Goal: Information Seeking & Learning: Check status

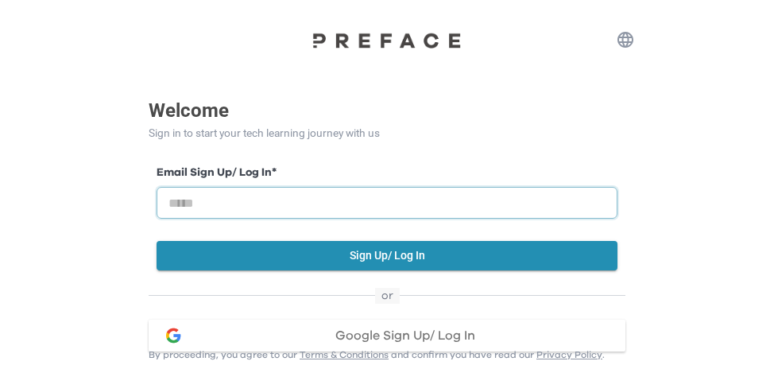
click at [381, 197] on input "email" at bounding box center [387, 203] width 461 height 32
type input "**********"
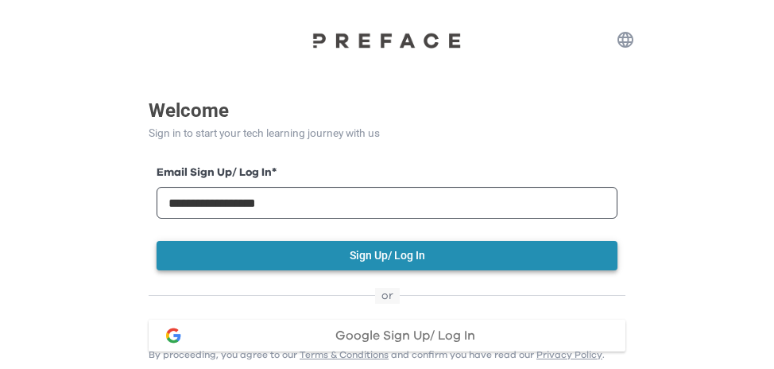
click at [345, 247] on button "Sign Up/ Log In" at bounding box center [387, 255] width 461 height 29
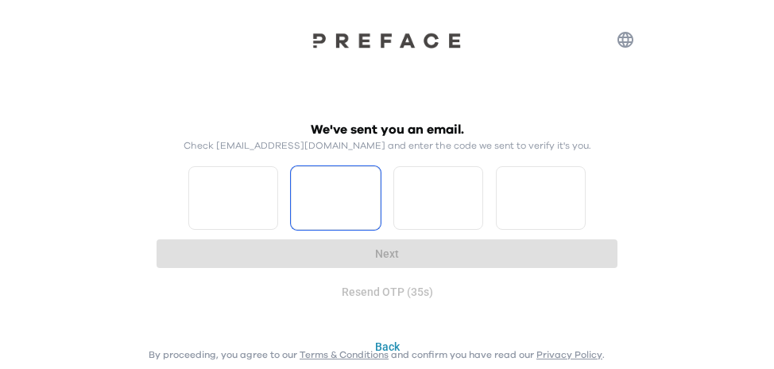
click at [304, 177] on input "Please enter OTP character 2" at bounding box center [336, 198] width 90 height 64
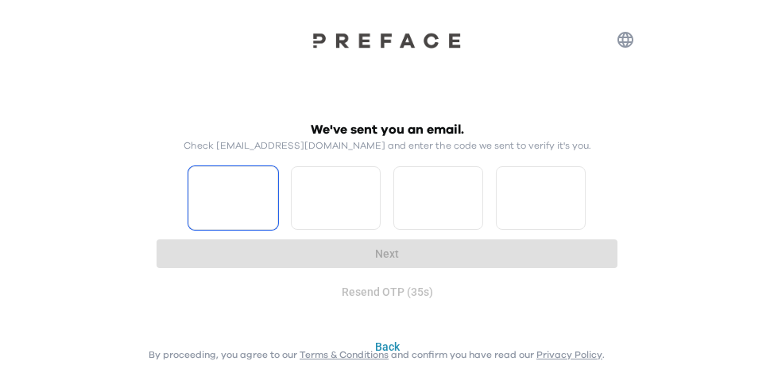
type input "*"
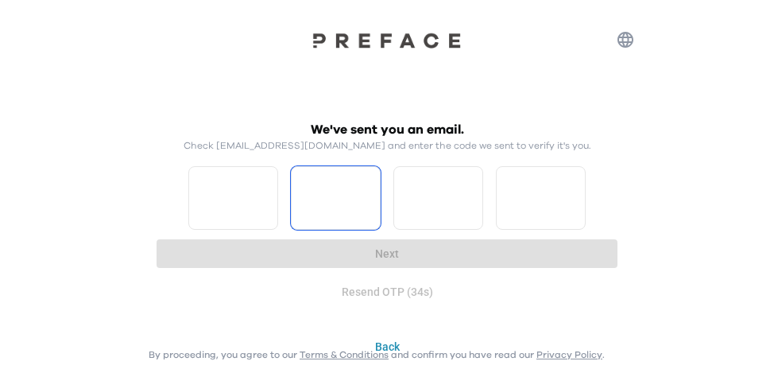
click at [261, 187] on input "*" at bounding box center [233, 198] width 90 height 64
click at [312, 192] on input "Please enter OTP character 2" at bounding box center [336, 198] width 90 height 64
type input "*"
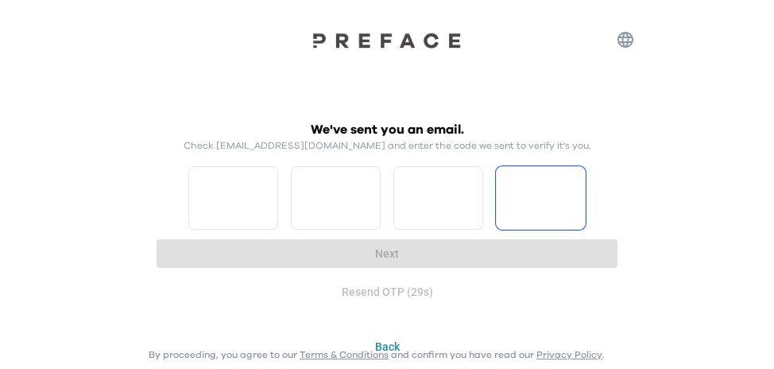
click at [471, 202] on input "*" at bounding box center [438, 198] width 90 height 64
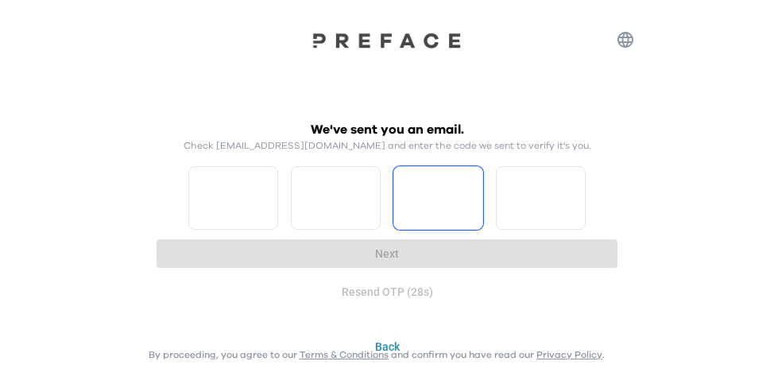
type input "*"
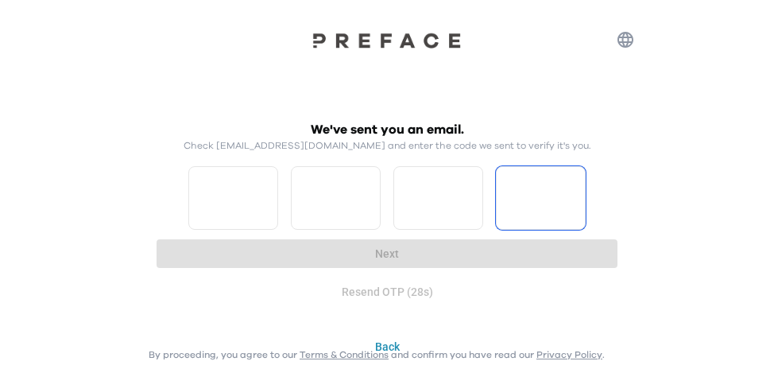
click at [467, 200] on input "*" at bounding box center [438, 198] width 90 height 64
click at [515, 196] on input "Please enter OTP character 4" at bounding box center [541, 198] width 90 height 64
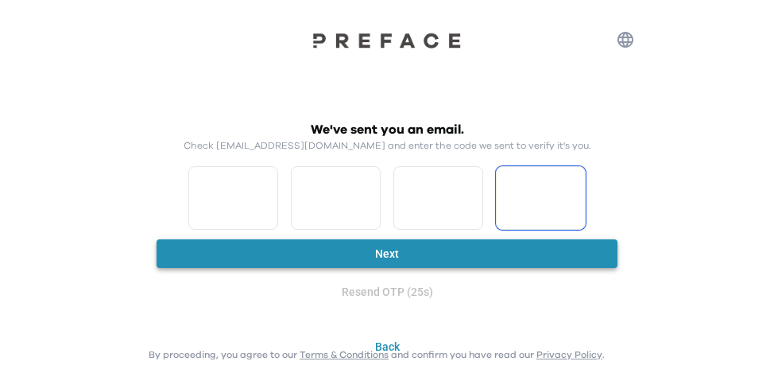
type input "*"
click at [486, 242] on button "Next" at bounding box center [387, 253] width 461 height 29
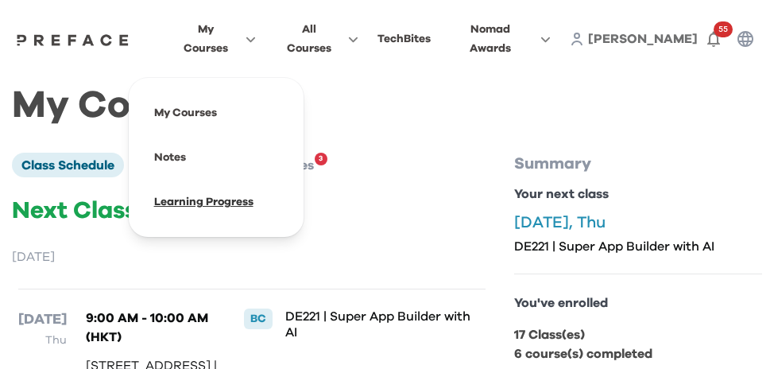
click at [214, 190] on span at bounding box center [215, 202] width 149 height 45
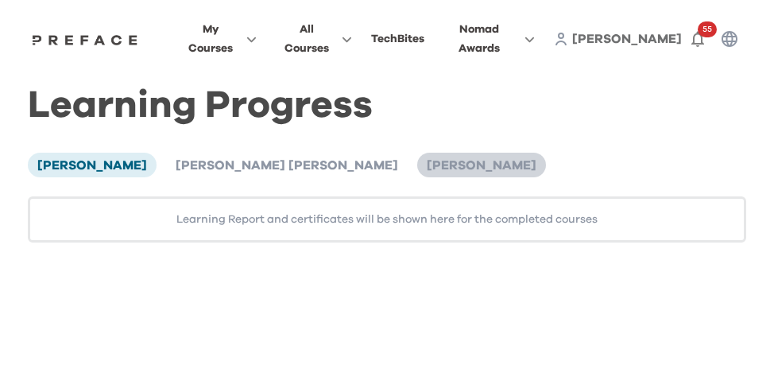
click at [427, 159] on span "[PERSON_NAME]" at bounding box center [482, 165] width 110 height 13
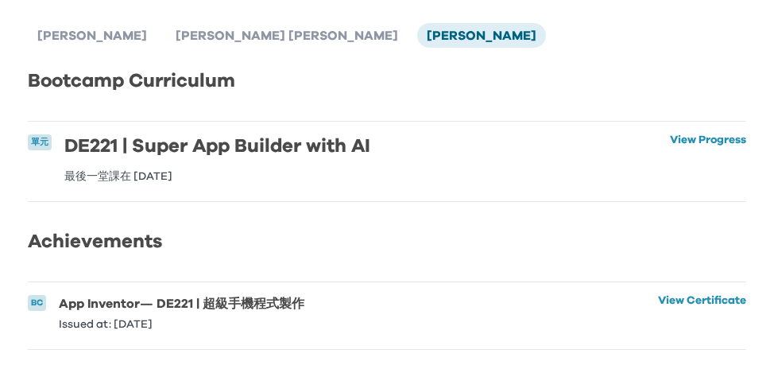
scroll to position [145, 0]
click at [463, 308] on li "BC App Inventor — DE221 | 超級手機程式製作 Issued at: 28 Aug 2025 View Certificate View…" at bounding box center [387, 315] width 718 height 67
click at [633, 291] on li "BC App Inventor — DE221 | 超級手機程式製作 Issued at: 28 Aug 2025 View Certificate View…" at bounding box center [387, 315] width 718 height 67
click at [658, 295] on link "View Certificate" at bounding box center [702, 312] width 88 height 35
click at [713, 134] on link "View Progress" at bounding box center [708, 158] width 76 height 48
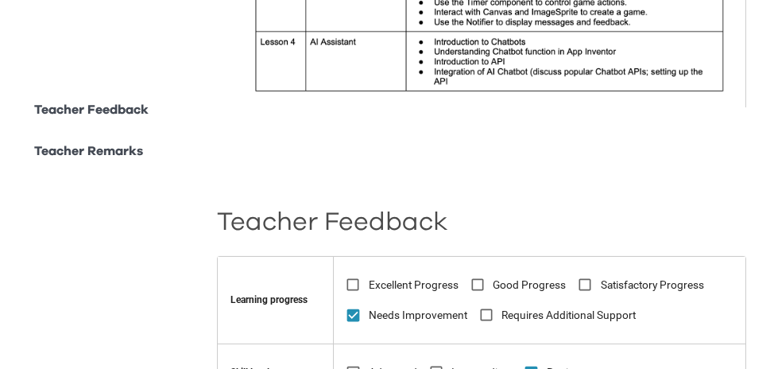
scroll to position [823, 0]
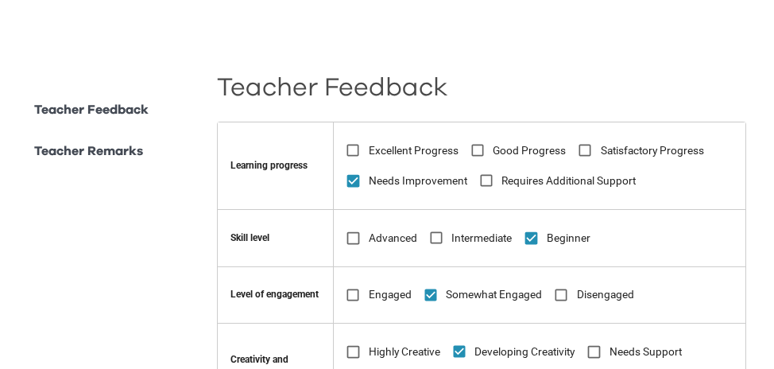
click at [511, 172] on span "Requires Additional Support" at bounding box center [569, 180] width 134 height 17
click at [486, 172] on icon at bounding box center [486, 180] width 17 height 17
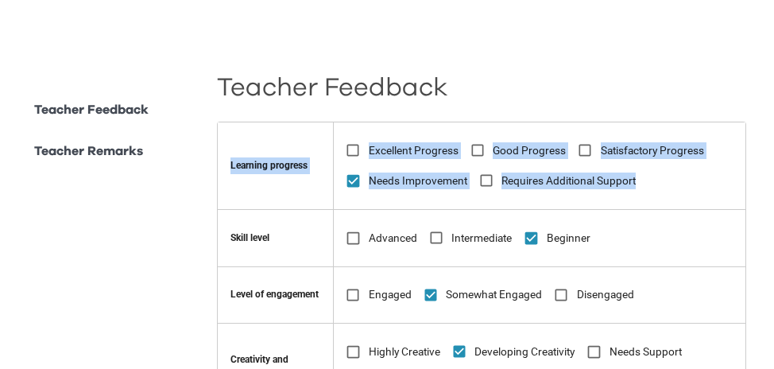
drag, startPoint x: 232, startPoint y: 153, endPoint x: 669, endPoint y: 168, distance: 437.4
click at [669, 168] on tr "Learning progress Excellent Progress Good Progress Satisfactory Progress Needs …" at bounding box center [482, 165] width 529 height 87
copy tr "Learning progress Excellent Progress Good Progress Satisfactory Progress Needs …"
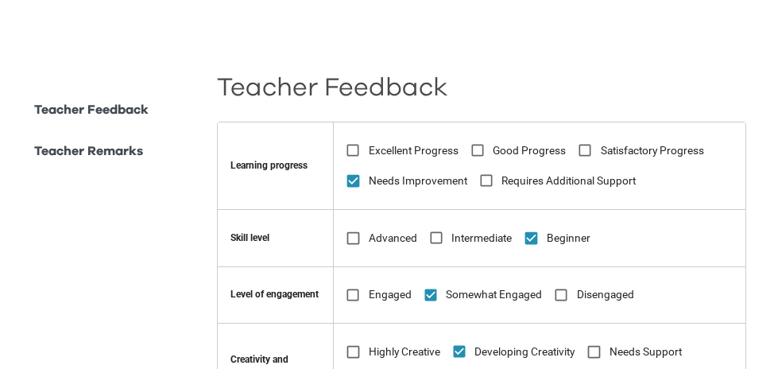
click at [308, 158] on th "Learning progress" at bounding box center [276, 165] width 116 height 87
drag, startPoint x: 317, startPoint y: 157, endPoint x: 165, endPoint y: 140, distance: 152.8
copy thead "Learning progress"
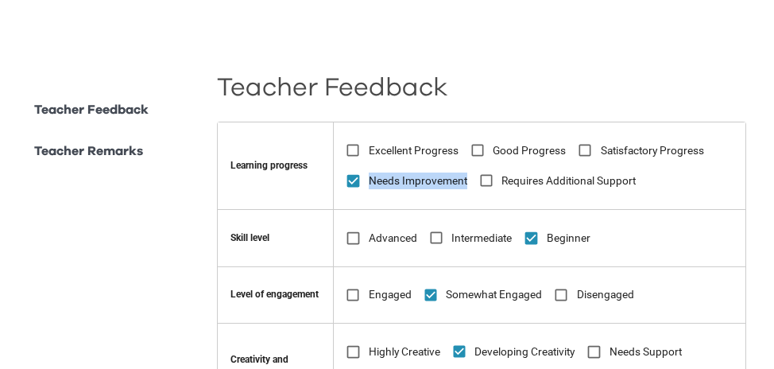
drag, startPoint x: 471, startPoint y: 168, endPoint x: 375, endPoint y: 167, distance: 95.4
click at [375, 172] on span "Needs Improvement" at bounding box center [418, 180] width 99 height 17
copy span "Needs Improvement"
drag, startPoint x: 273, startPoint y: 230, endPoint x: 233, endPoint y: 222, distance: 41.5
click at [233, 222] on td "Skill level" at bounding box center [276, 237] width 116 height 57
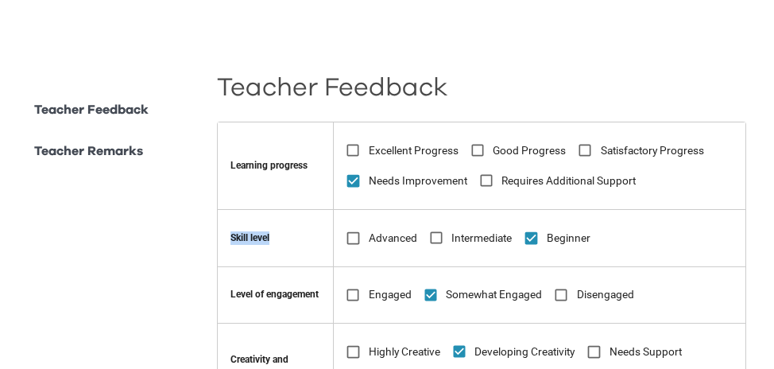
copy td "Skill level"
drag, startPoint x: 605, startPoint y: 223, endPoint x: 554, endPoint y: 228, distance: 51.2
click at [554, 228] on td "Advanced Intermediate Beginner" at bounding box center [540, 237] width 412 height 57
copy span "Beginner"
drag, startPoint x: 323, startPoint y: 281, endPoint x: 233, endPoint y: 279, distance: 90.6
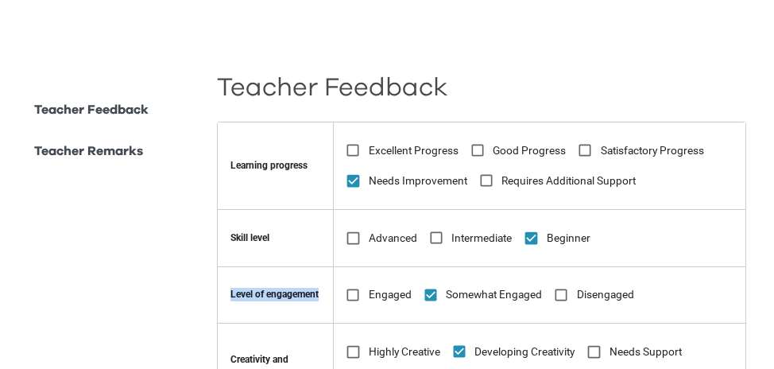
click at [233, 279] on td "Level of engagement" at bounding box center [276, 294] width 116 height 57
copy td "Level of engagement"
click at [472, 281] on td "Engaged Somewhat Engaged Disengaged" at bounding box center [540, 294] width 412 height 57
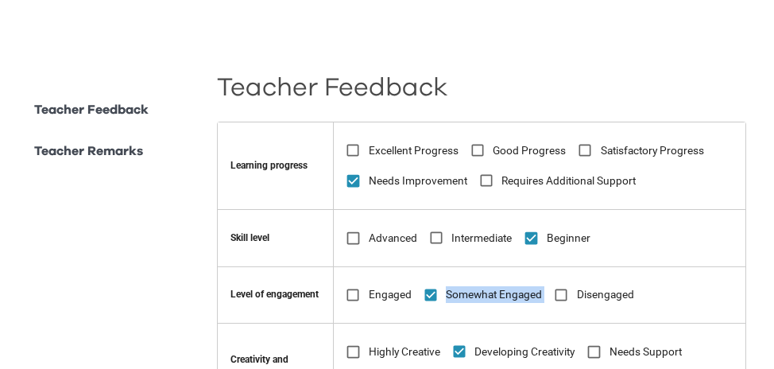
click at [549, 280] on td "Engaged Somewhat Engaged Disengaged" at bounding box center [540, 294] width 412 height 57
copy td "Somewhat Engaged"
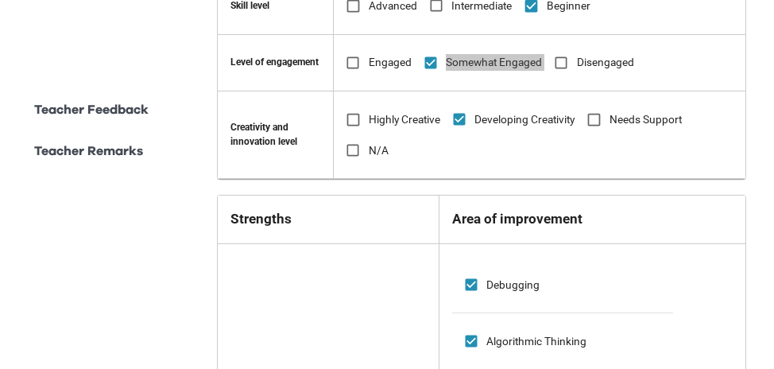
scroll to position [1062, 0]
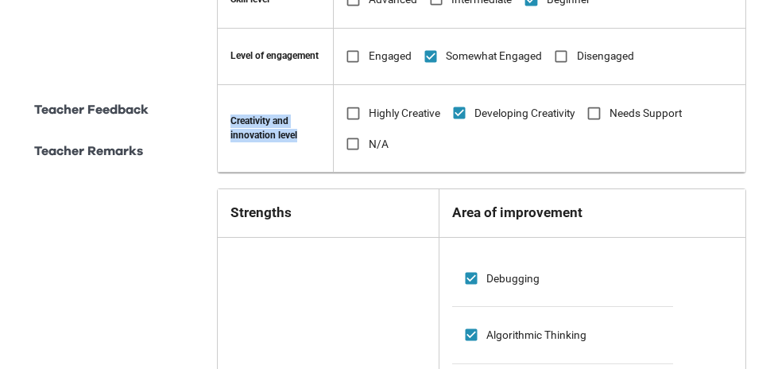
drag, startPoint x: 231, startPoint y: 109, endPoint x: 308, endPoint y: 129, distance: 78.8
click at [308, 129] on td "Creativity and innovation level" at bounding box center [276, 128] width 116 height 87
copy td "Creativity and innovation level"
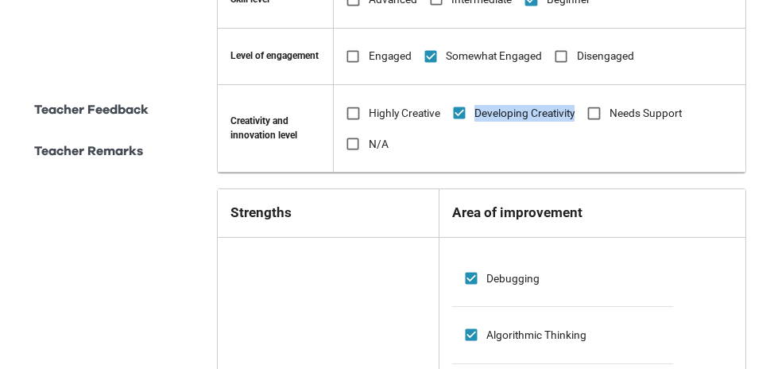
drag, startPoint x: 484, startPoint y: 103, endPoint x: 582, endPoint y: 102, distance: 97.8
click at [575, 105] on span "Developing Creativity" at bounding box center [524, 113] width 100 height 17
copy span "Developing Creativity"
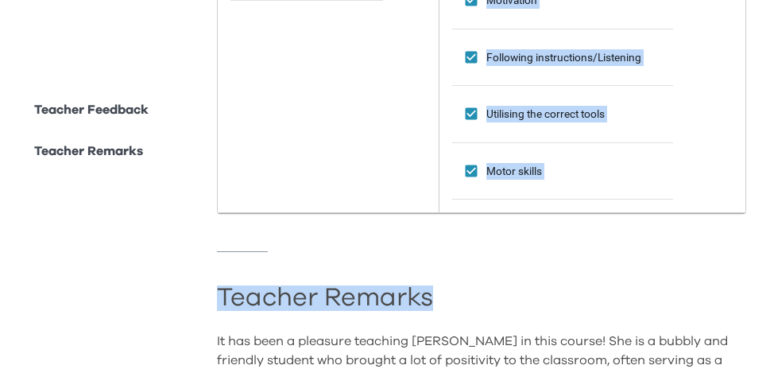
scroll to position [1698, 0]
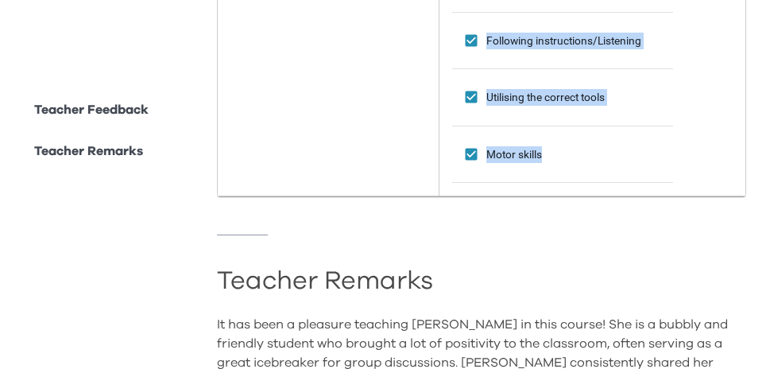
drag, startPoint x: 227, startPoint y: 42, endPoint x: 734, endPoint y: 133, distance: 515.9
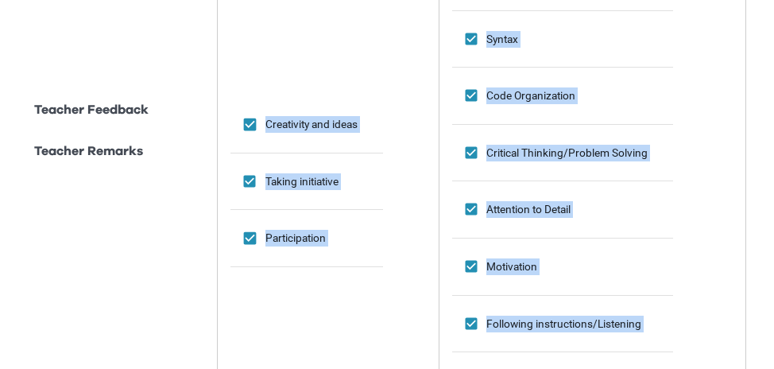
scroll to position [1380, 0]
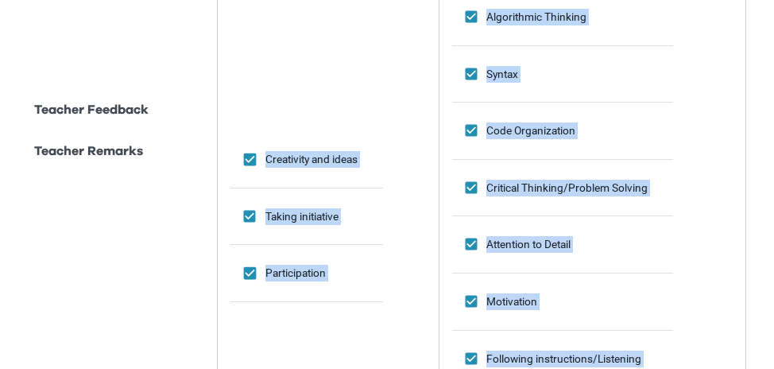
copy table "Strengths Area of improvement Creativity and ideas Taking initiative Participat…"
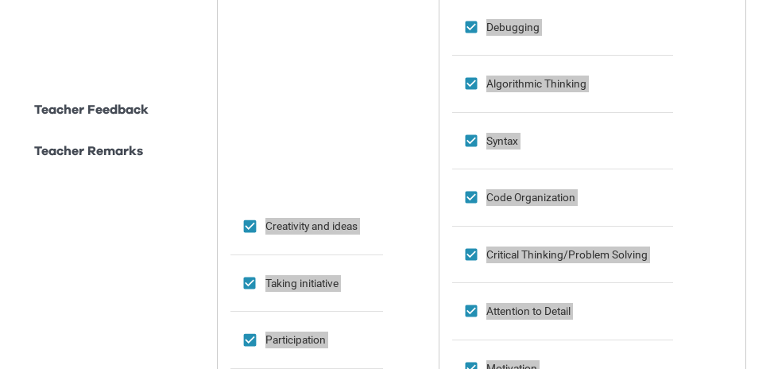
scroll to position [1221, 0]
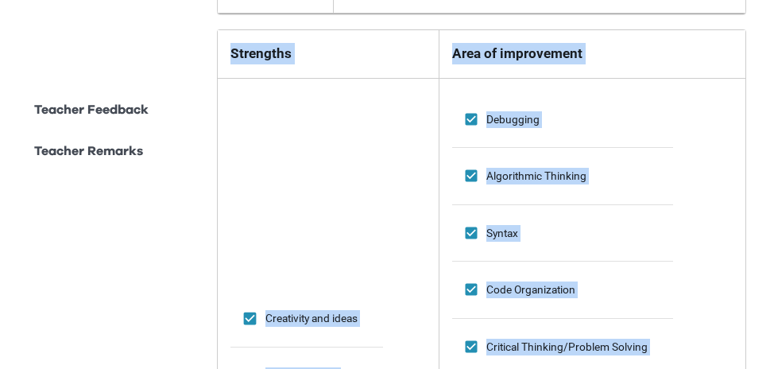
click at [622, 57] on th "Area of improvement" at bounding box center [592, 54] width 307 height 48
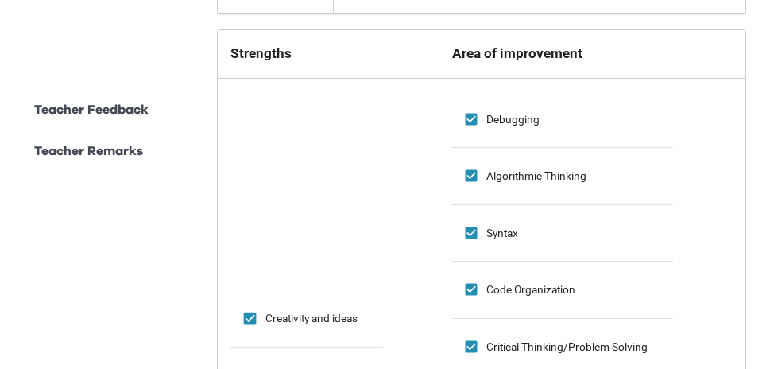
drag, startPoint x: 615, startPoint y: 50, endPoint x: 496, endPoint y: 50, distance: 119.2
click at [576, 50] on h6 "Area of improvement" at bounding box center [592, 53] width 281 height 21
click at [292, 43] on h6 "Strengths" at bounding box center [328, 53] width 196 height 21
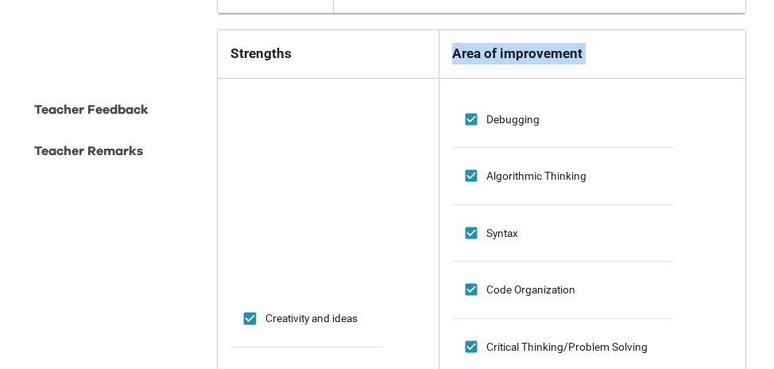
drag, startPoint x: 296, startPoint y: 37, endPoint x: 258, endPoint y: 246, distance: 213.3
click at [255, 245] on table "Strengths Area of improvement Creativity and ideas Taking initiative Participat…" at bounding box center [481, 351] width 529 height 644
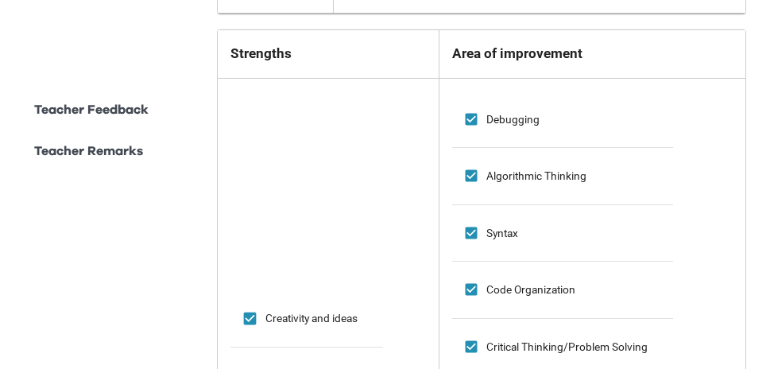
click at [311, 327] on td "Creativity and ideas" at bounding box center [306, 318] width 153 height 56
click at [340, 311] on span "Creativity and ideas" at bounding box center [311, 318] width 92 height 17
click at [358, 310] on span "Creativity and ideas" at bounding box center [311, 318] width 92 height 17
drag, startPoint x: 365, startPoint y: 308, endPoint x: 261, endPoint y: 314, distance: 104.3
click at [261, 314] on td "Creativity and ideas" at bounding box center [306, 318] width 153 height 56
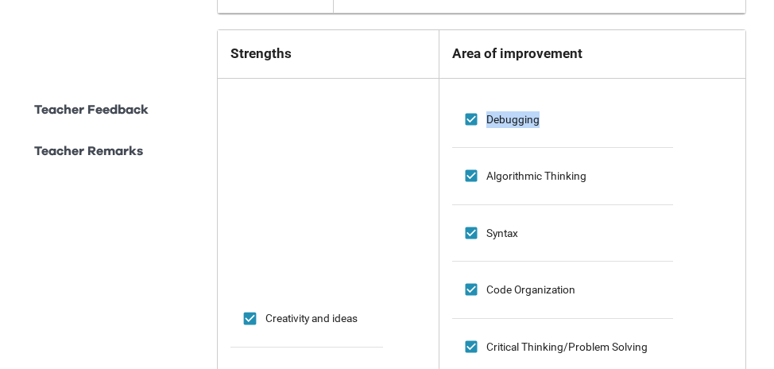
drag, startPoint x: 548, startPoint y: 114, endPoint x: 485, endPoint y: 116, distance: 63.6
click at [485, 116] on td "Debugging" at bounding box center [563, 119] width 222 height 56
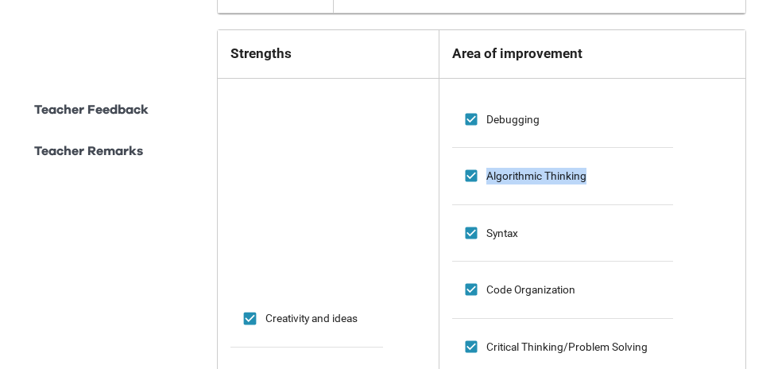
drag, startPoint x: 585, startPoint y: 167, endPoint x: 484, endPoint y: 176, distance: 101.3
click at [484, 176] on td "Algorithmic Thinking" at bounding box center [563, 176] width 222 height 57
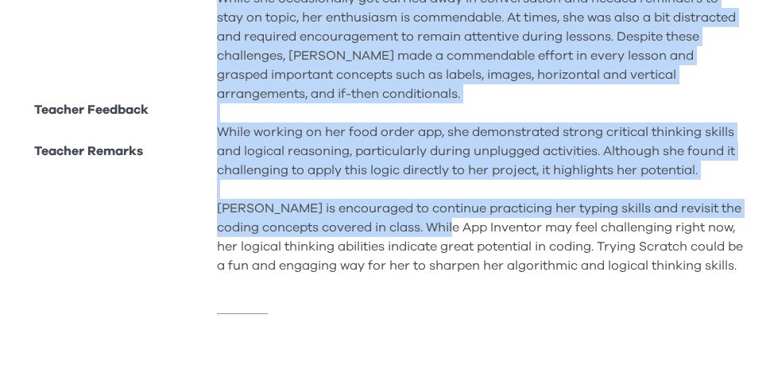
scroll to position [2180, 0]
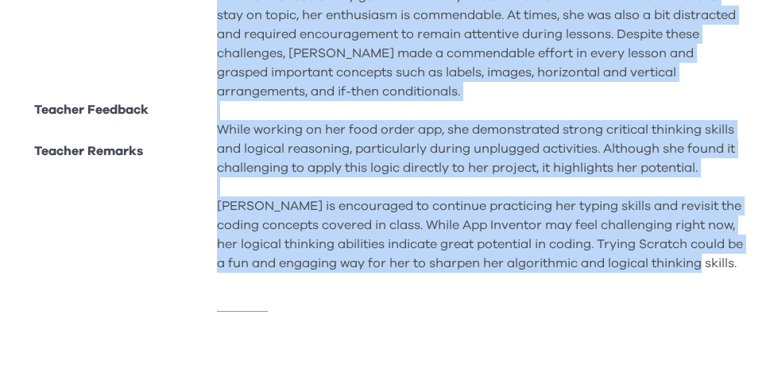
drag, startPoint x: 220, startPoint y: 37, endPoint x: 477, endPoint y: 246, distance: 331.0
click at [477, 246] on div "Teacher Remarks It has been a pleasure teaching Holly in this course! She is a …" at bounding box center [481, 52] width 529 height 442
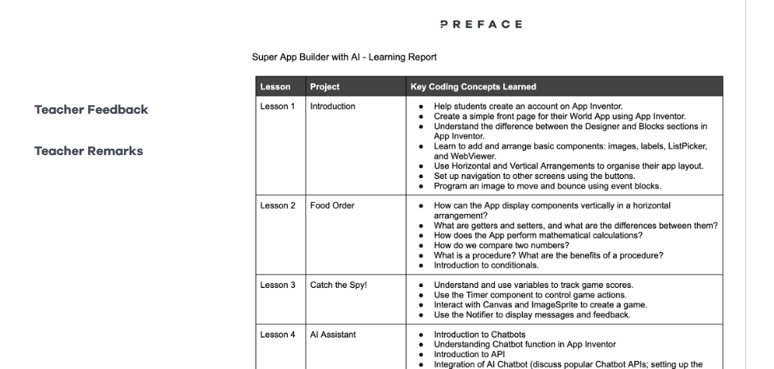
scroll to position [432, 0]
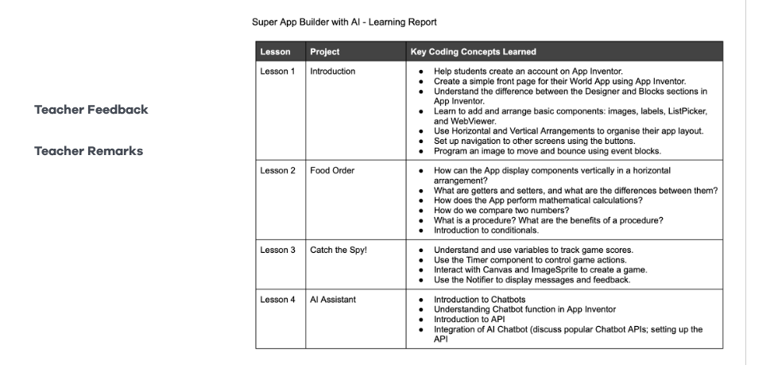
drag, startPoint x: 462, startPoint y: 168, endPoint x: 541, endPoint y: 111, distance: 97.9
click at [541, 111] on img at bounding box center [481, 161] width 529 height 408
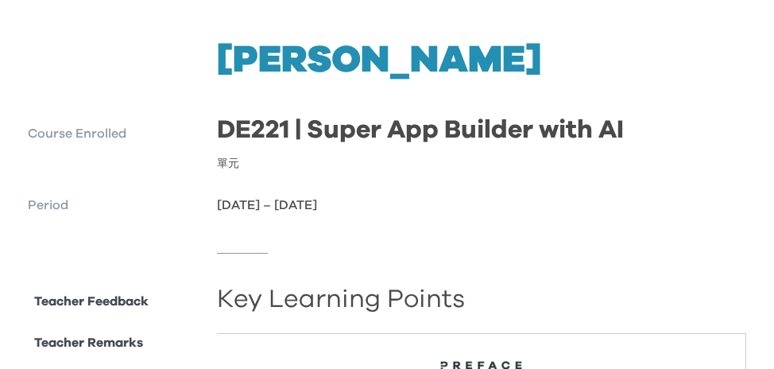
scroll to position [0, 0]
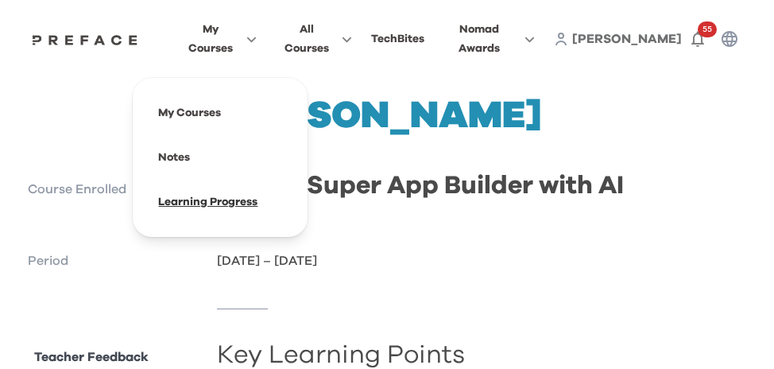
click at [207, 185] on span at bounding box center [219, 202] width 149 height 45
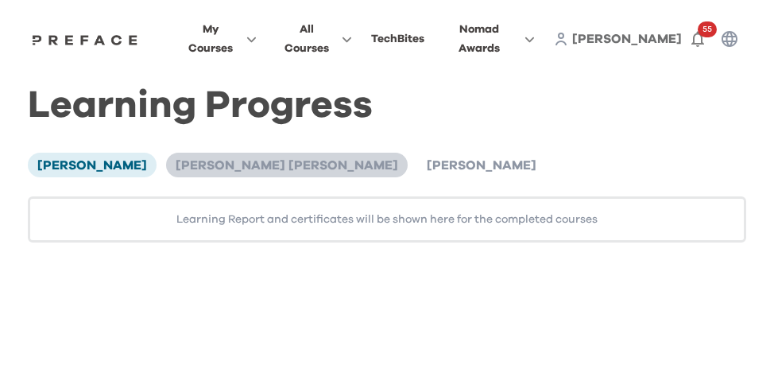
click at [227, 168] on li "[PERSON_NAME] [PERSON_NAME]" at bounding box center [287, 165] width 242 height 24
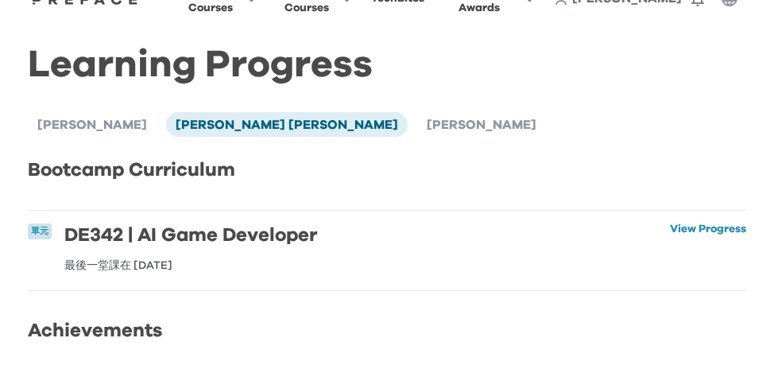
scroll to position [79, 0]
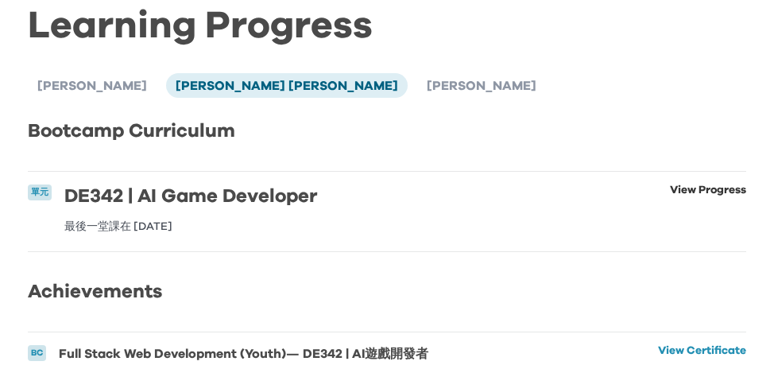
click at [687, 184] on link "View Progress" at bounding box center [708, 208] width 76 height 48
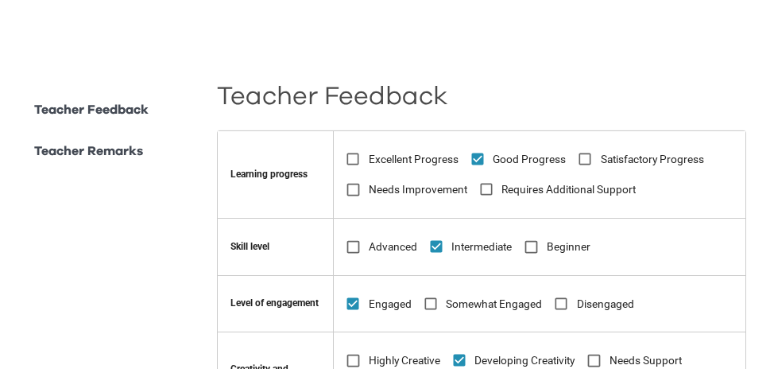
scroll to position [795, 0]
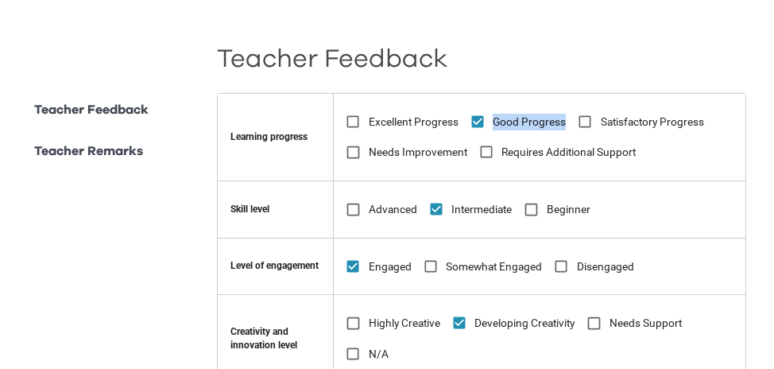
drag, startPoint x: 563, startPoint y: 76, endPoint x: 497, endPoint y: 77, distance: 66.8
click at [497, 114] on span "Good Progress" at bounding box center [529, 122] width 73 height 17
copy span "Good Progress"
drag, startPoint x: 516, startPoint y: 162, endPoint x: 457, endPoint y: 165, distance: 58.9
click at [457, 201] on span "Intermediate" at bounding box center [481, 209] width 60 height 17
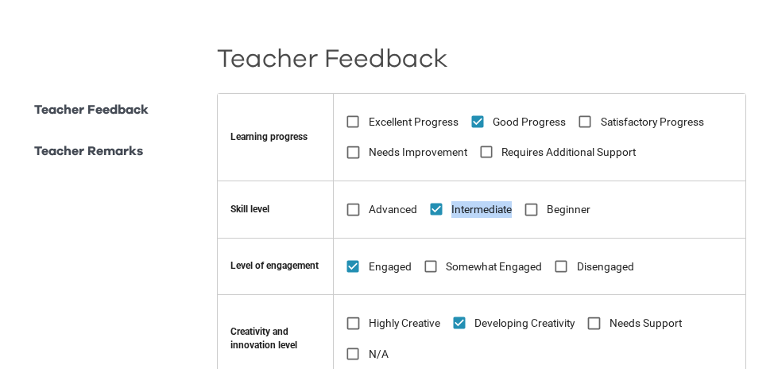
copy span "Intermediate"
drag, startPoint x: 277, startPoint y: 166, endPoint x: 228, endPoint y: 163, distance: 48.6
click at [228, 180] on td "Skill level" at bounding box center [276, 208] width 116 height 57
copy td "Skill level"
drag, startPoint x: 413, startPoint y: 223, endPoint x: 374, endPoint y: 223, distance: 39.7
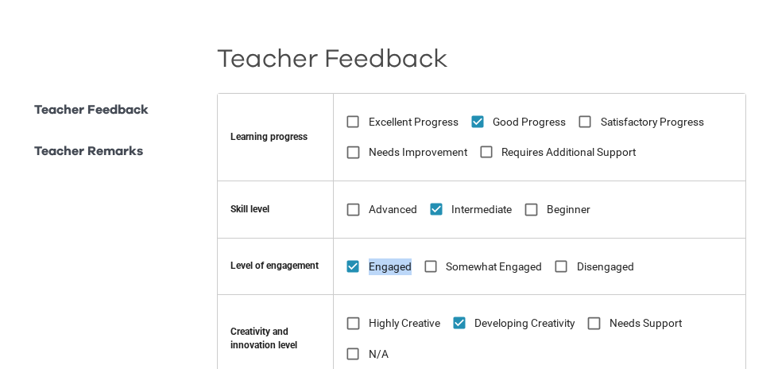
click at [374, 258] on span "Engaged" at bounding box center [390, 266] width 43 height 17
click at [316, 238] on td "Level of engagement" at bounding box center [276, 266] width 116 height 57
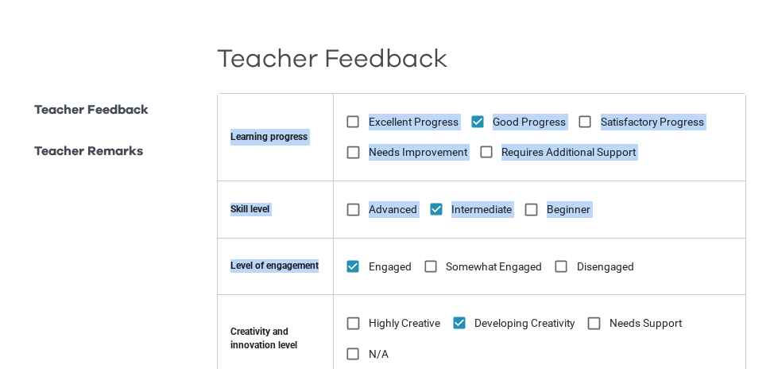
drag, startPoint x: 323, startPoint y: 221, endPoint x: 70, endPoint y: 213, distance: 252.9
copy table "Learning progress Excellent Progress Good Progress Satisfactory Progress Needs …"
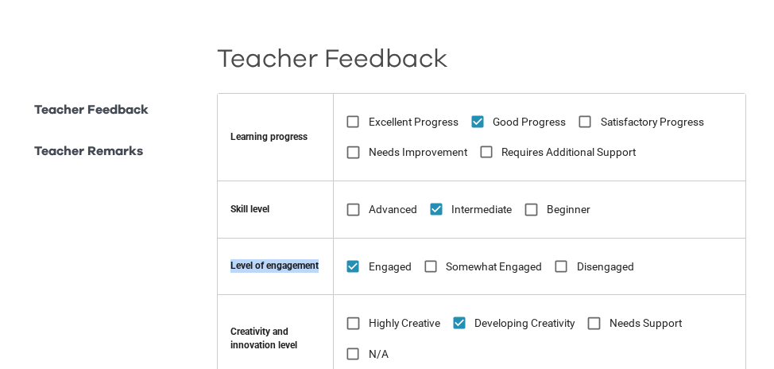
drag, startPoint x: 327, startPoint y: 217, endPoint x: 230, endPoint y: 226, distance: 97.4
click at [230, 238] on td "Level of engagement" at bounding box center [276, 266] width 116 height 57
copy td "Level of engagement"
drag, startPoint x: 418, startPoint y: 223, endPoint x: 326, endPoint y: 230, distance: 92.5
click at [374, 238] on td "Engaged Somewhat Engaged Disengaged" at bounding box center [540, 266] width 412 height 57
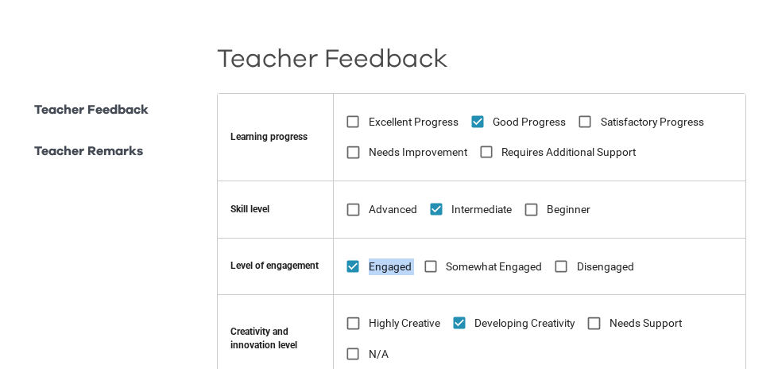
copy td "Engaged"
drag, startPoint x: 584, startPoint y: 277, endPoint x: 481, endPoint y: 277, distance: 103.3
click at [481, 295] on td "Highly Creative Developing Creativity Needs Support N/A" at bounding box center [540, 338] width 412 height 87
drag, startPoint x: 320, startPoint y: 296, endPoint x: 229, endPoint y: 282, distance: 92.4
click at [229, 295] on td "Creativity and innovation level" at bounding box center [276, 338] width 116 height 87
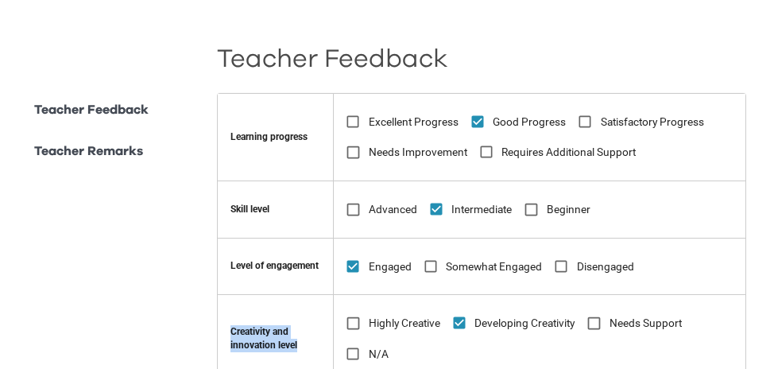
copy td "Creativity and innovation level"
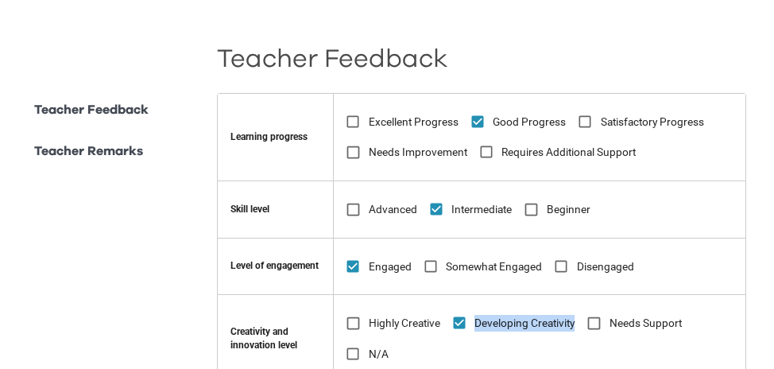
drag, startPoint x: 575, startPoint y: 276, endPoint x: 478, endPoint y: 277, distance: 96.2
click at [478, 308] on label "Developing Creativity" at bounding box center [509, 323] width 131 height 31
copy span "Developing Creativity"
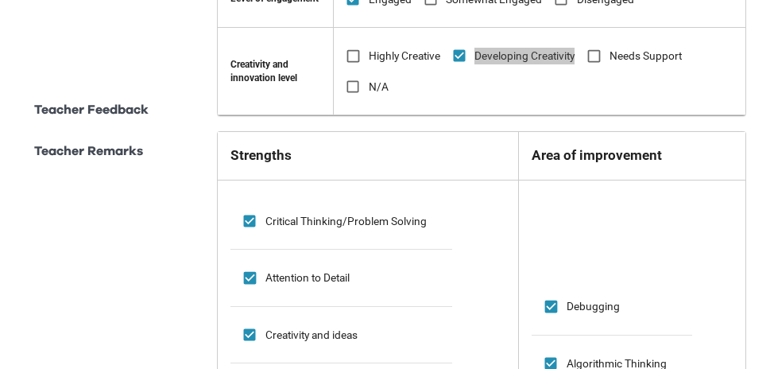
scroll to position [1033, 0]
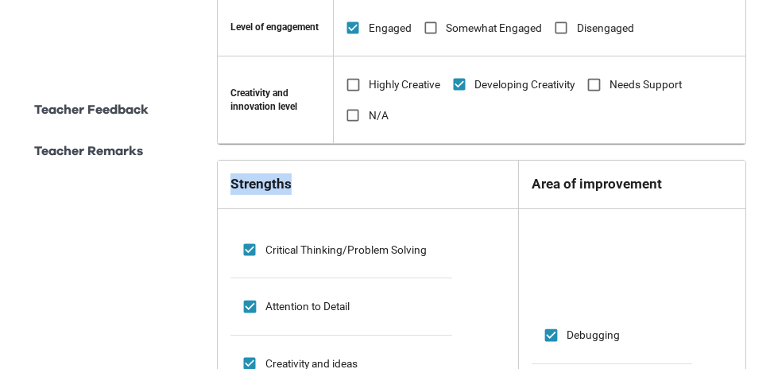
drag, startPoint x: 304, startPoint y: 143, endPoint x: 229, endPoint y: 140, distance: 75.6
click at [229, 161] on th "Strengths" at bounding box center [368, 185] width 301 height 48
copy h6 "Strengths"
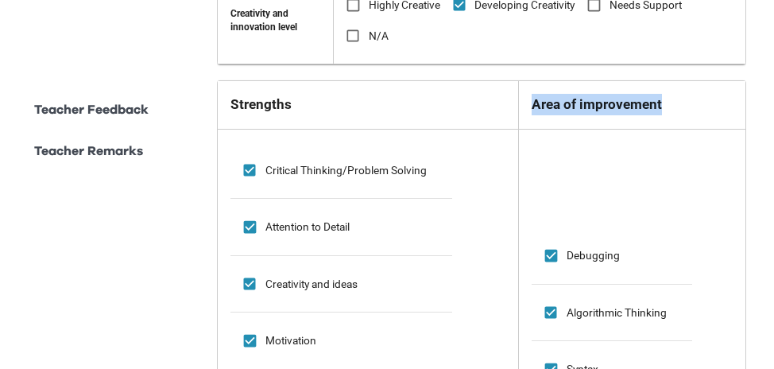
drag, startPoint x: 680, startPoint y: 53, endPoint x: 526, endPoint y: 62, distance: 153.6
click at [532, 94] on h6 "Area of improvement" at bounding box center [632, 104] width 201 height 21
copy h6 "Area of improvement"
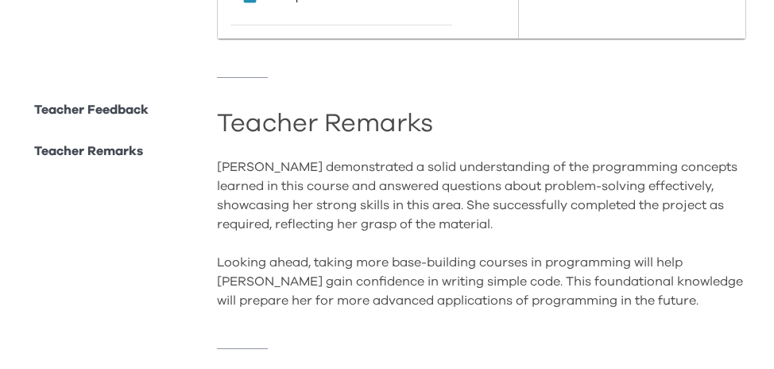
scroll to position [1628, 0]
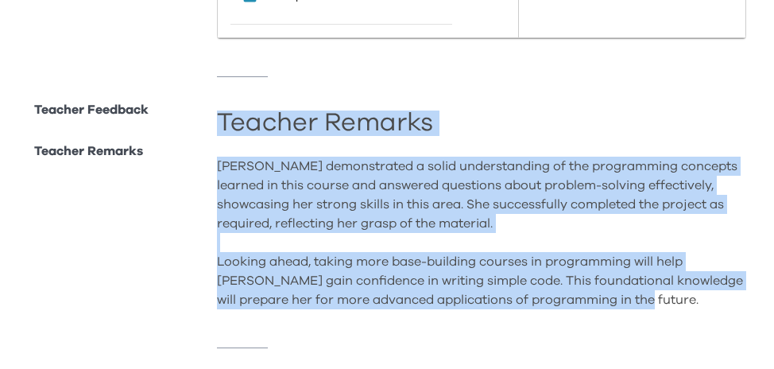
drag, startPoint x: 223, startPoint y: 76, endPoint x: 657, endPoint y: 258, distance: 471.6
click at [657, 258] on div "Teacher Remarks [PERSON_NAME] demonstrated a solid understanding of the program…" at bounding box center [481, 212] width 529 height 194
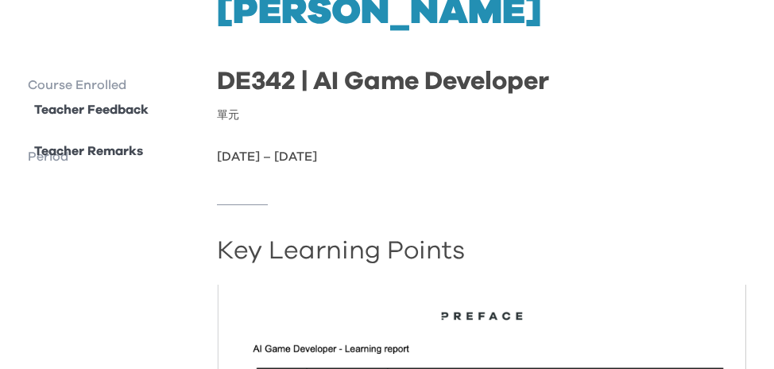
scroll to position [0, 0]
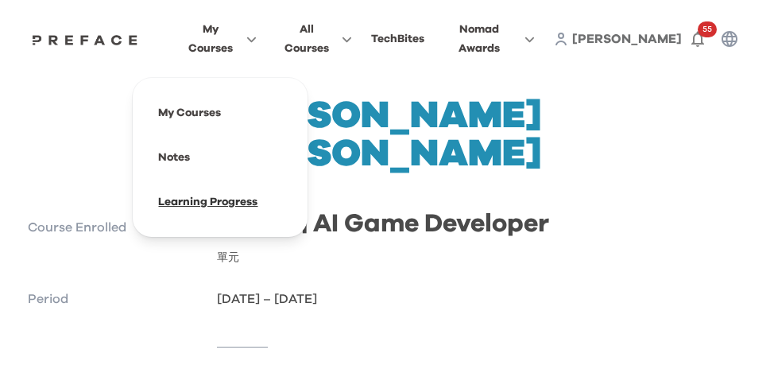
click at [227, 184] on span at bounding box center [219, 202] width 149 height 45
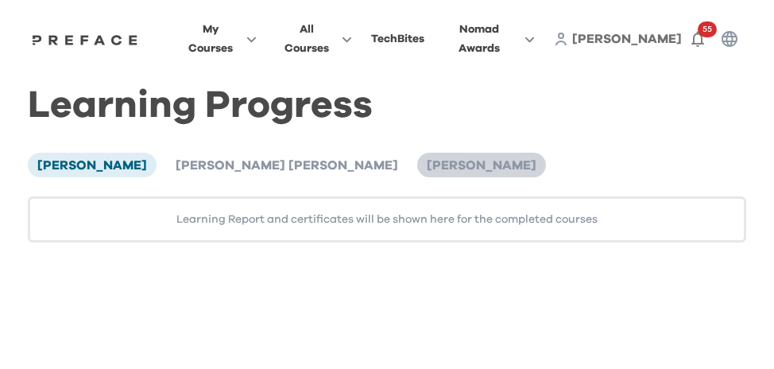
click at [427, 159] on span "[PERSON_NAME]" at bounding box center [482, 165] width 110 height 13
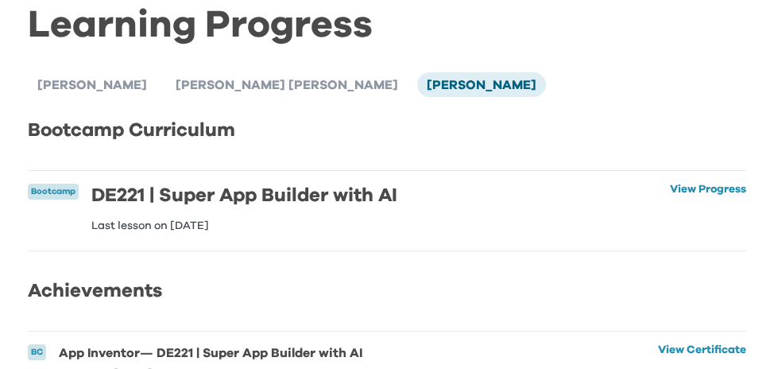
scroll to position [145, 0]
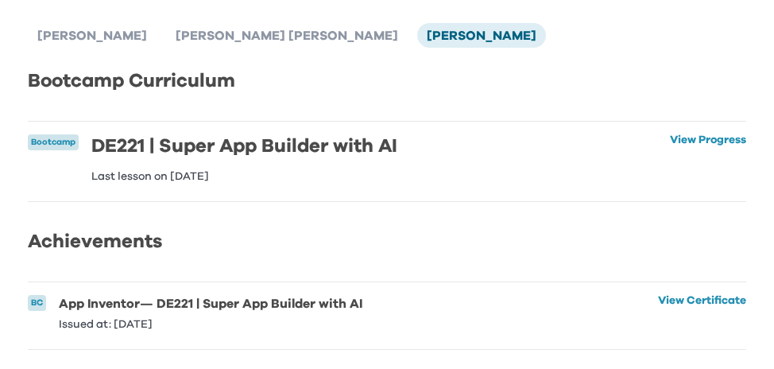
click at [337, 171] on p "Last lesson on 28 Aug 2025" at bounding box center [244, 176] width 306 height 11
click at [720, 134] on link "View Progress" at bounding box center [708, 158] width 76 height 48
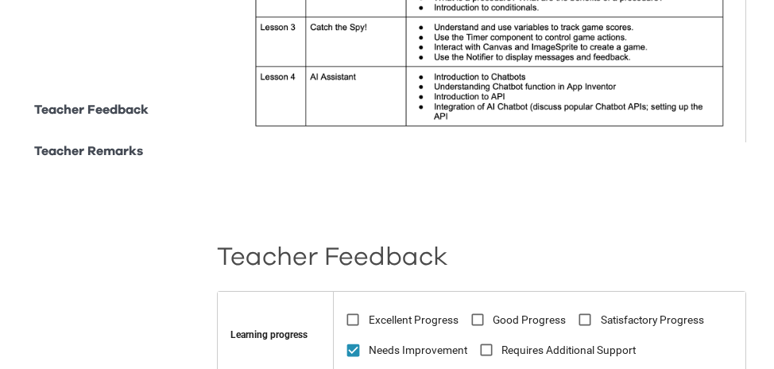
scroll to position [744, 0]
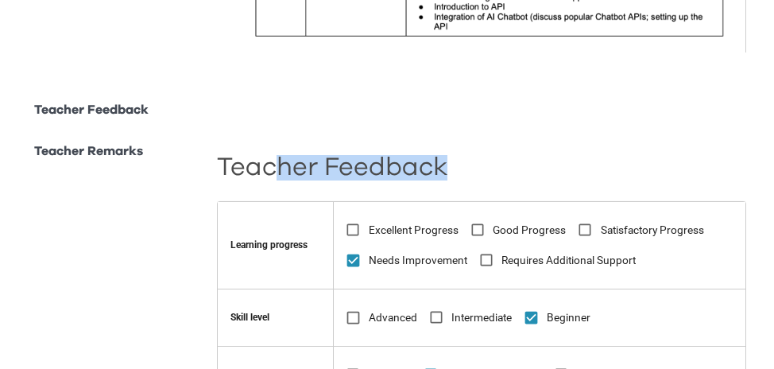
drag, startPoint x: 477, startPoint y: 170, endPoint x: 270, endPoint y: 167, distance: 206.7
click at [270, 167] on h2 "Teacher Feedback" at bounding box center [481, 168] width 529 height 16
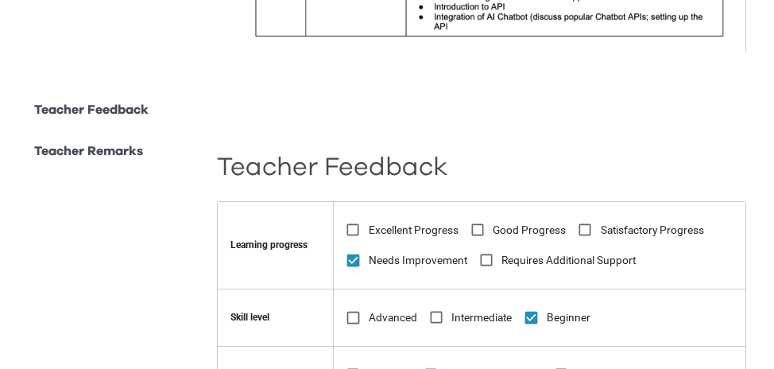
drag, startPoint x: 466, startPoint y: 149, endPoint x: 443, endPoint y: 161, distance: 26.3
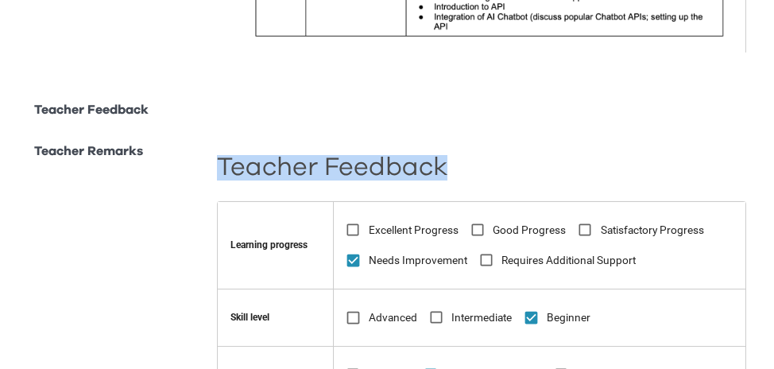
drag, startPoint x: 448, startPoint y: 160, endPoint x: 215, endPoint y: 157, distance: 233.7
copy h2 "Teacher Feedback"
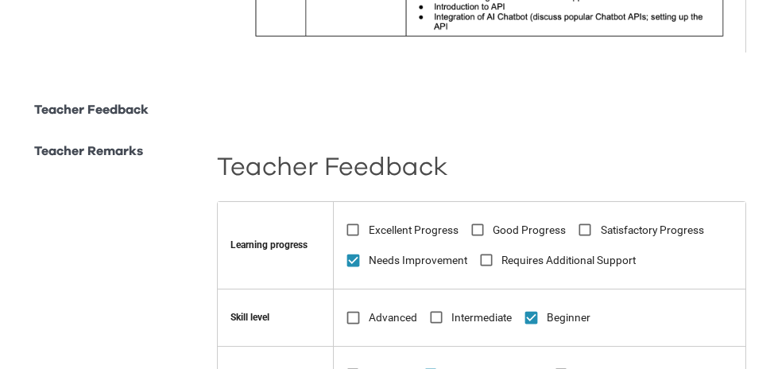
click at [286, 228] on th "Learning progress" at bounding box center [276, 244] width 116 height 87
click at [290, 228] on th "Learning progress" at bounding box center [276, 244] width 116 height 87
click at [313, 228] on th "Learning progress" at bounding box center [276, 244] width 116 height 87
drag, startPoint x: 278, startPoint y: 238, endPoint x: 217, endPoint y: 231, distance: 61.5
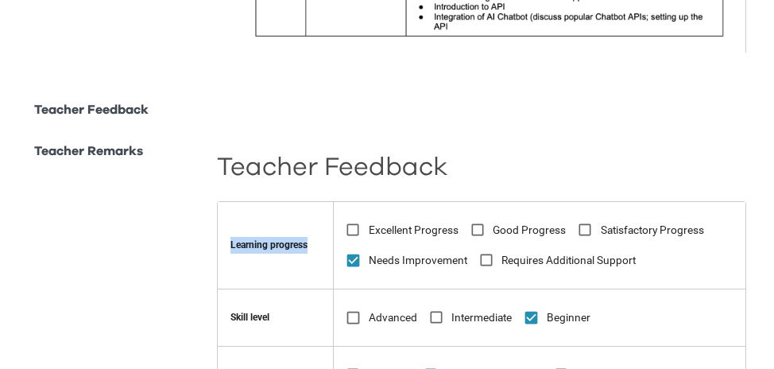
click at [218, 231] on th "Learning progress" at bounding box center [276, 244] width 116 height 87
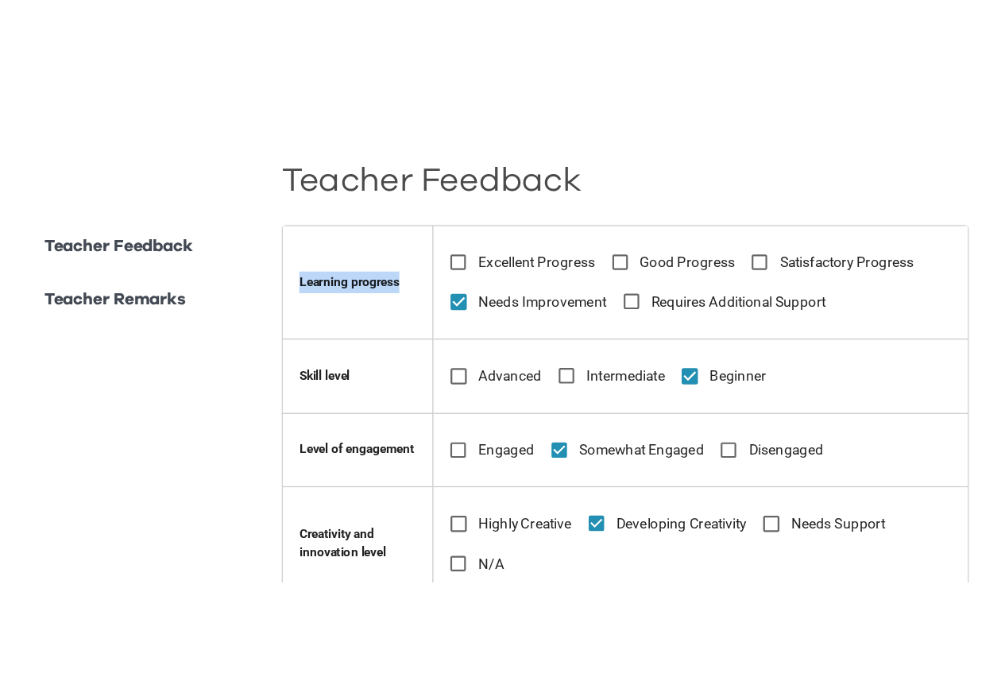
scroll to position [863, 0]
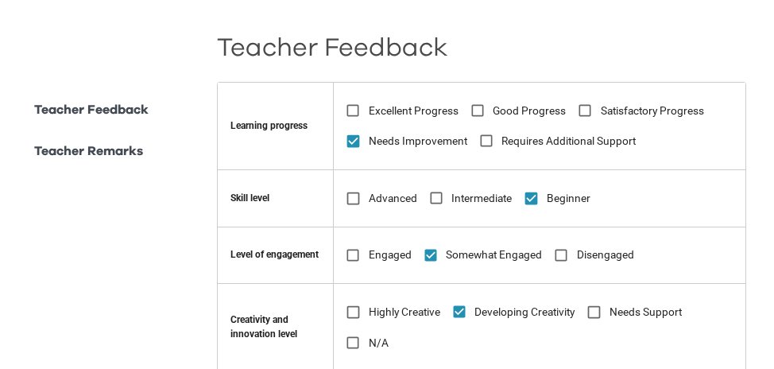
click at [370, 82] on th "Excellent Progress Good Progress Satisfactory Progress Needs Improvement Requir…" at bounding box center [540, 125] width 412 height 87
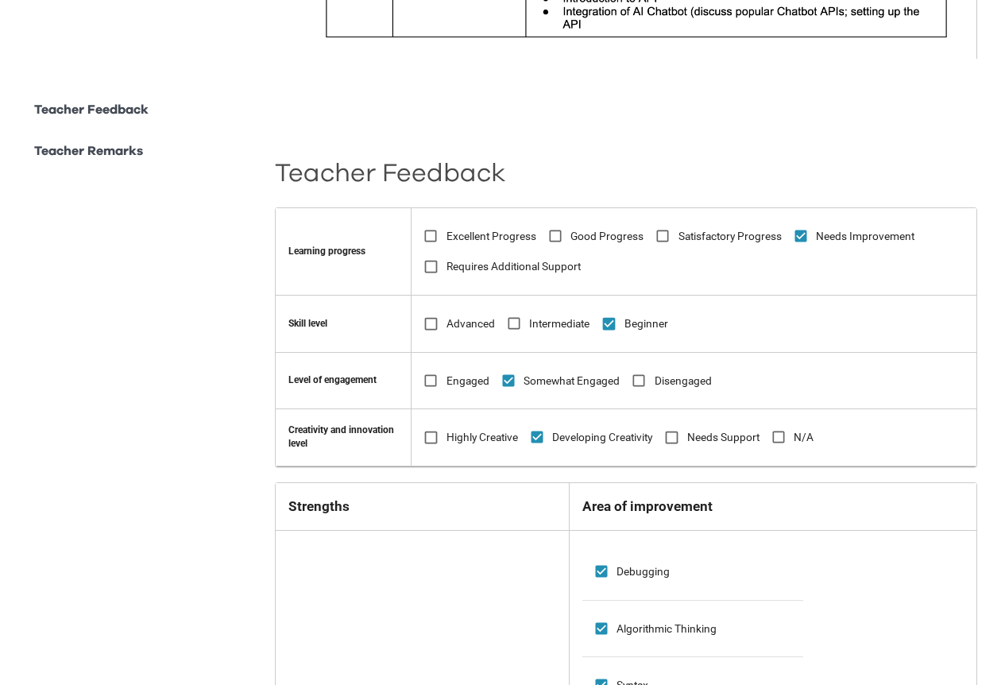
click at [773, 368] on div "**********" at bounding box center [502, 410] width 1005 height 2547
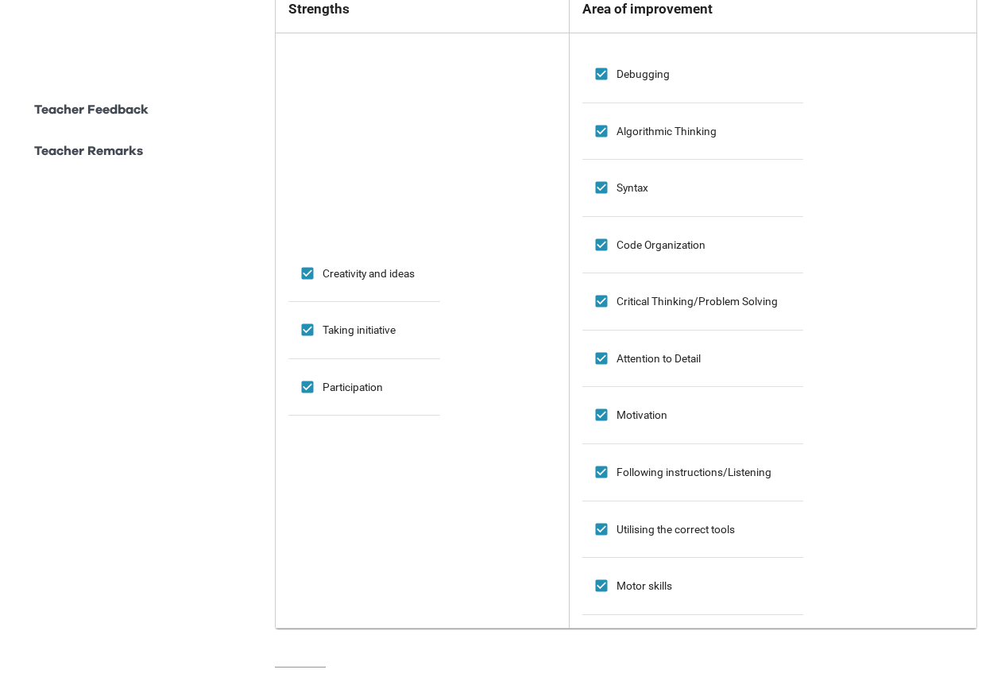
scroll to position [1333, 0]
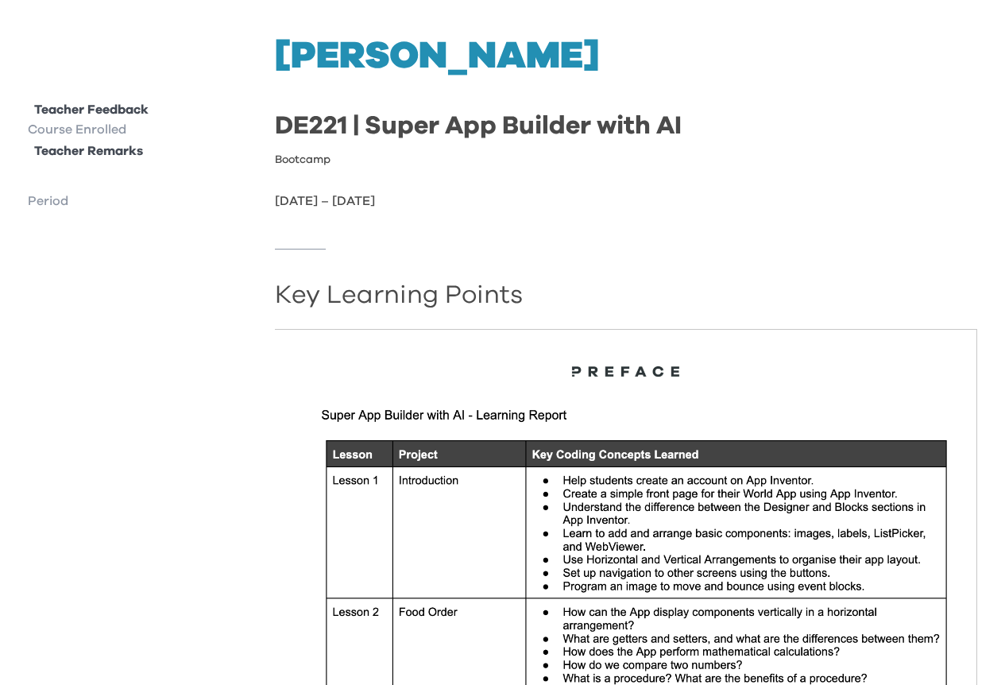
scroll to position [0, 0]
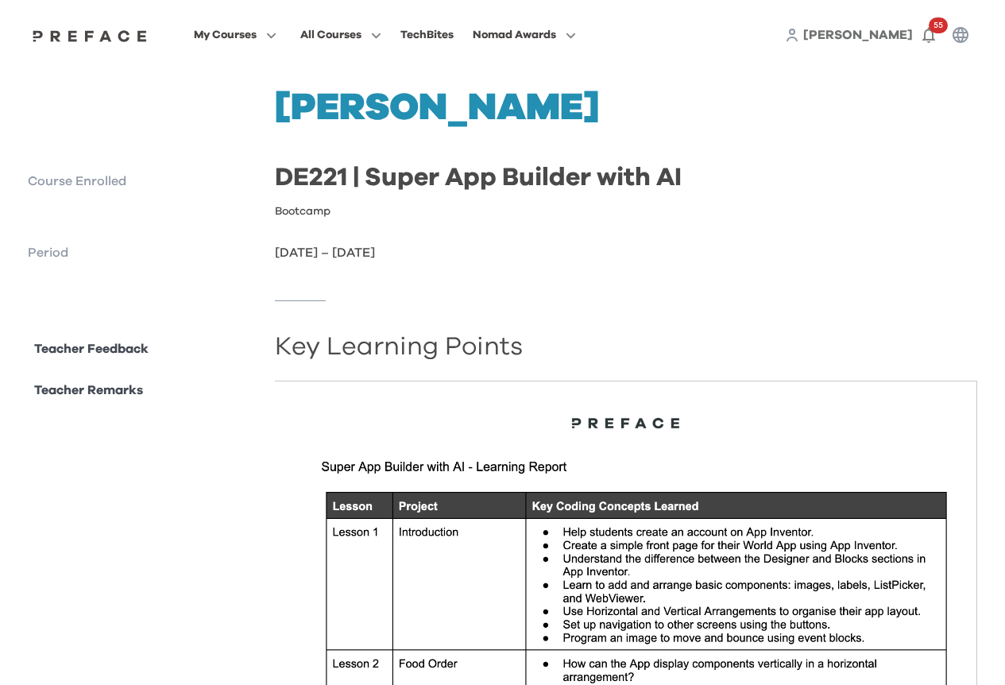
click at [97, 368] on p "Teacher Remarks" at bounding box center [88, 390] width 109 height 19
click at [64, 178] on p "Course Enrolled" at bounding box center [145, 181] width 234 height 19
click at [81, 354] on p "Teacher Feedback" at bounding box center [91, 348] width 114 height 19
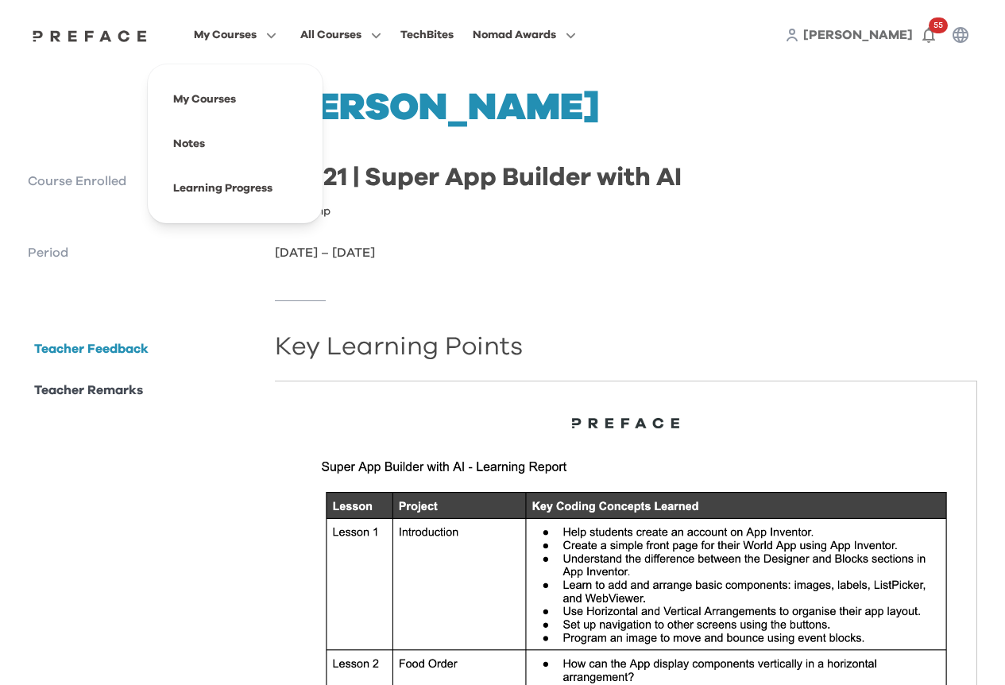
click at [242, 32] on span "My Courses" at bounding box center [225, 34] width 63 height 19
click at [243, 171] on span at bounding box center [235, 188] width 149 height 45
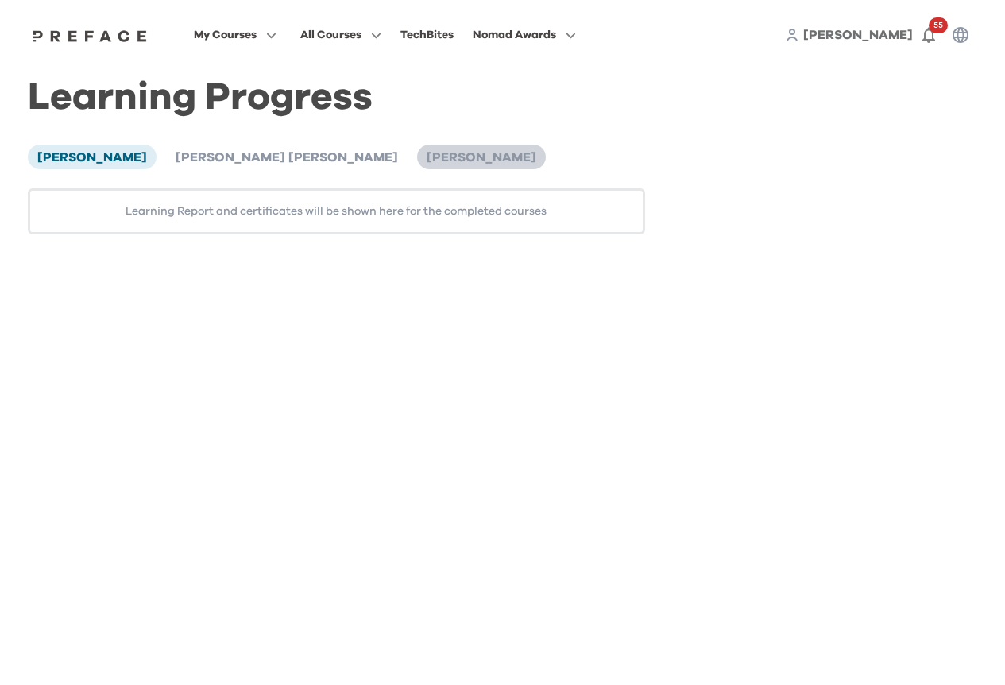
click at [427, 161] on span "[PERSON_NAME]" at bounding box center [482, 157] width 110 height 13
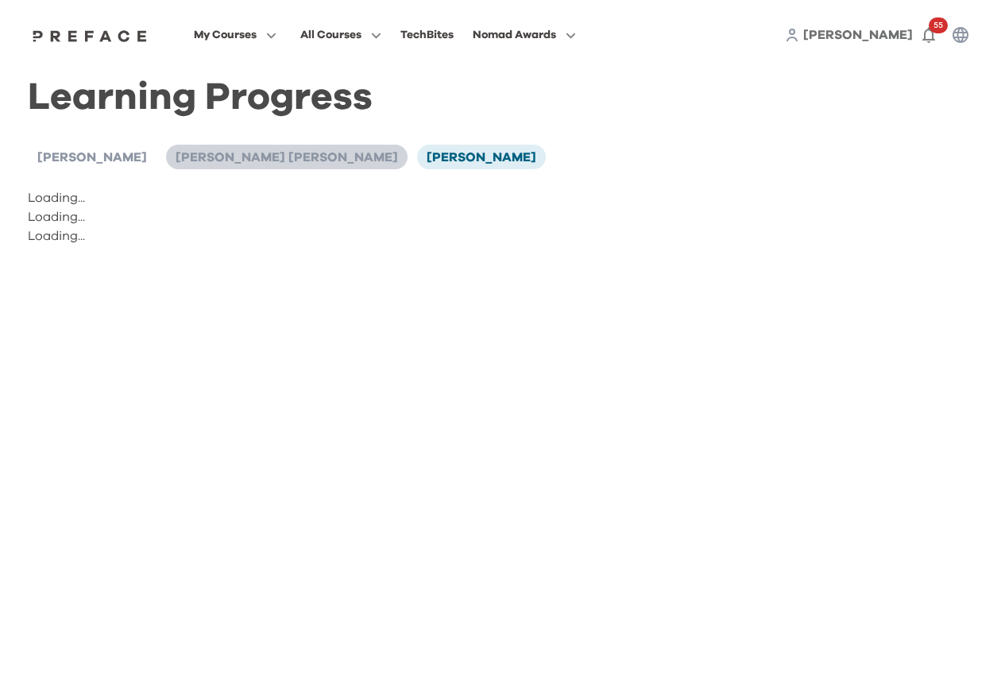
click at [233, 158] on span "[PERSON_NAME] [PERSON_NAME]" at bounding box center [287, 157] width 223 height 13
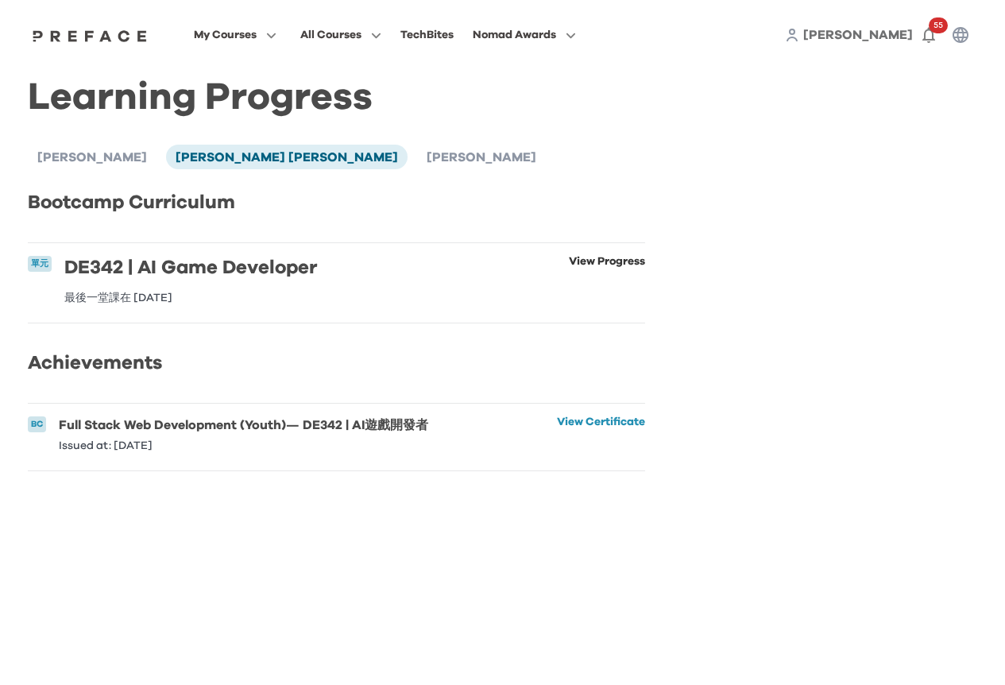
click at [590, 274] on link "View Progress" at bounding box center [607, 280] width 76 height 48
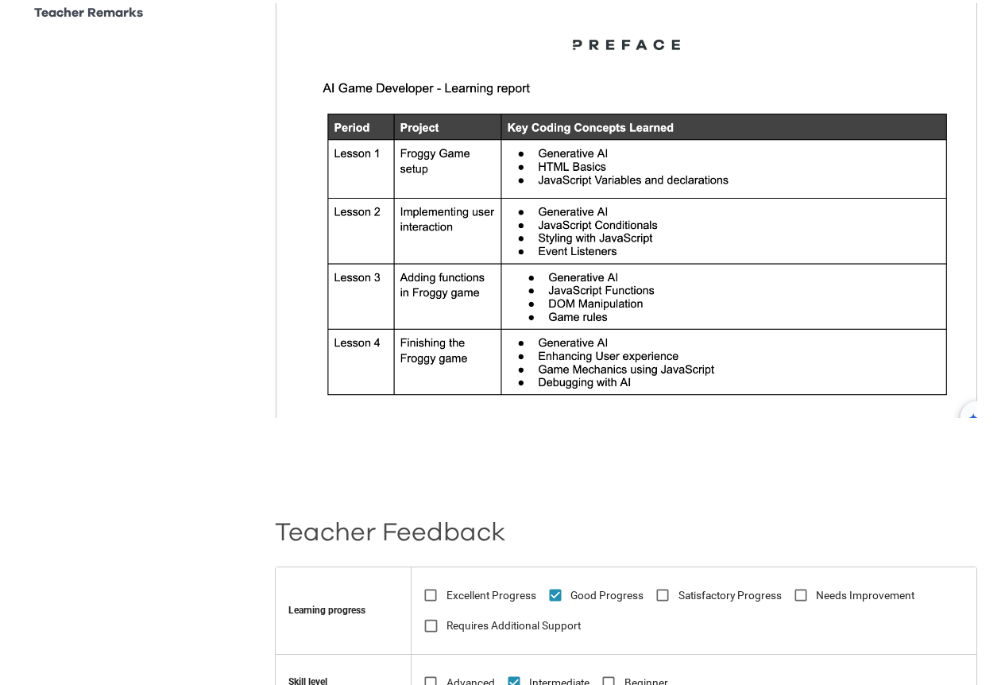
scroll to position [159, 0]
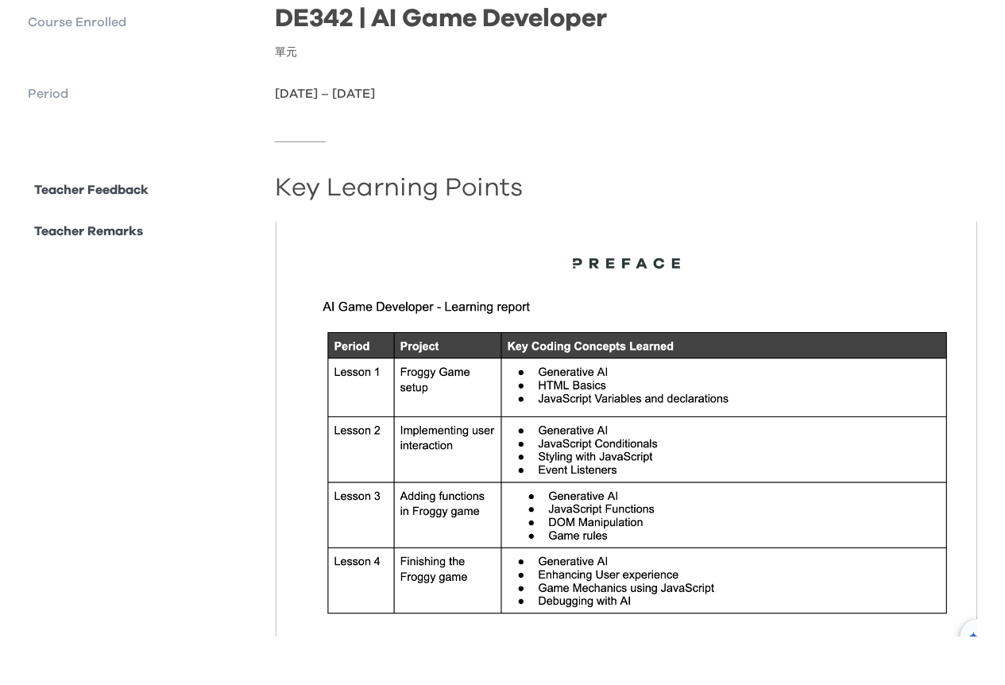
click at [656, 356] on img at bounding box center [626, 429] width 703 height 414
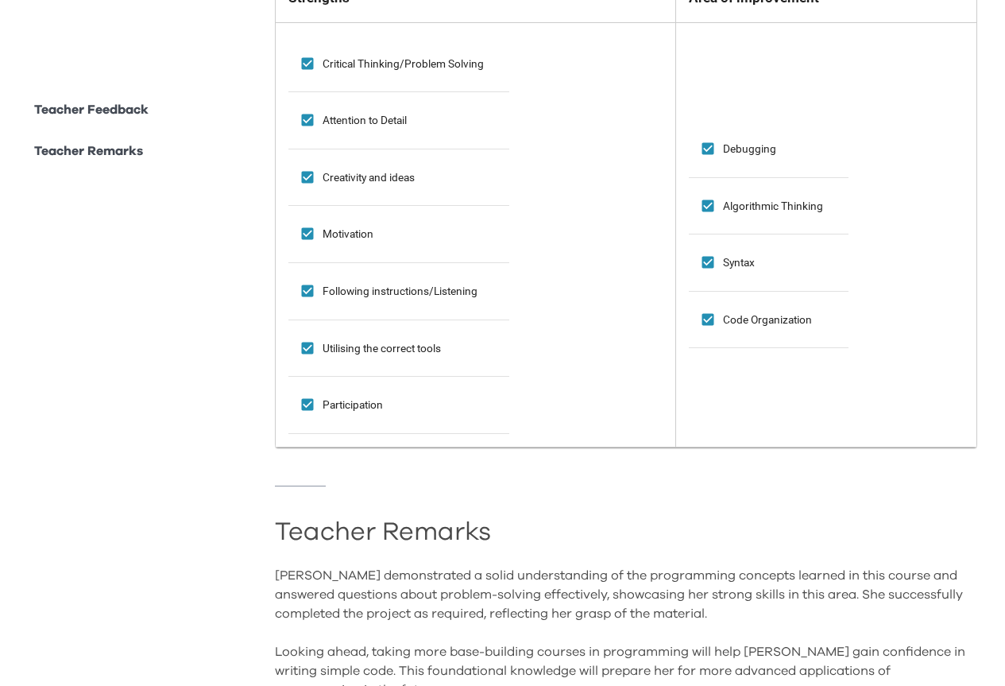
scroll to position [1364, 0]
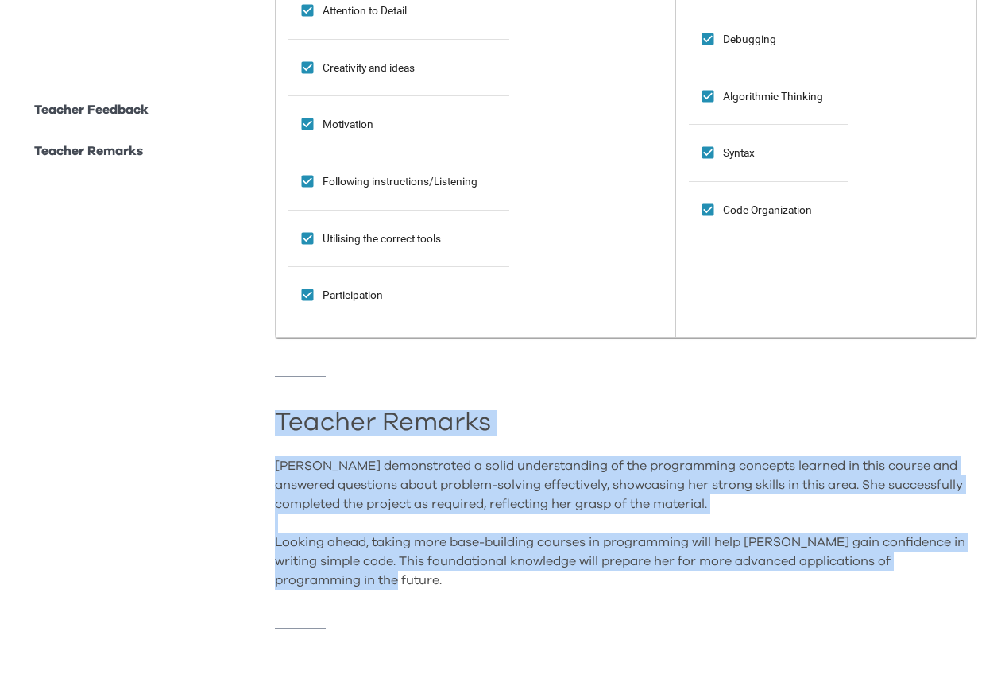
drag, startPoint x: 276, startPoint y: 409, endPoint x: 423, endPoint y: 568, distance: 216.5
click at [423, 568] on div "Teacher Remarks [PERSON_NAME] demonstrated a solid understanding of the program…" at bounding box center [626, 502] width 703 height 175
copy div "Teacher Remarks [PERSON_NAME] demonstrated a solid understanding of the program…"
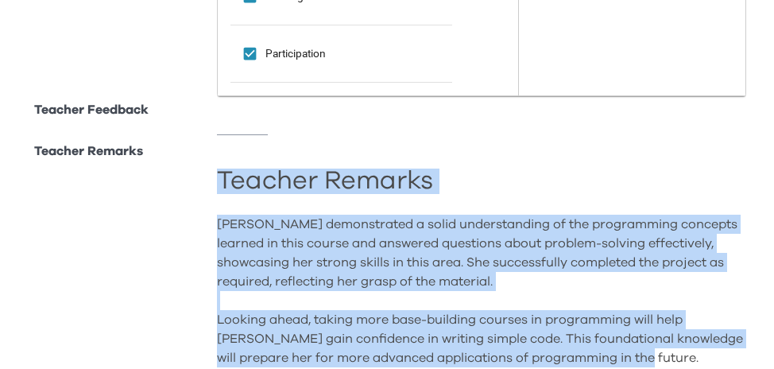
scroll to position [1628, 0]
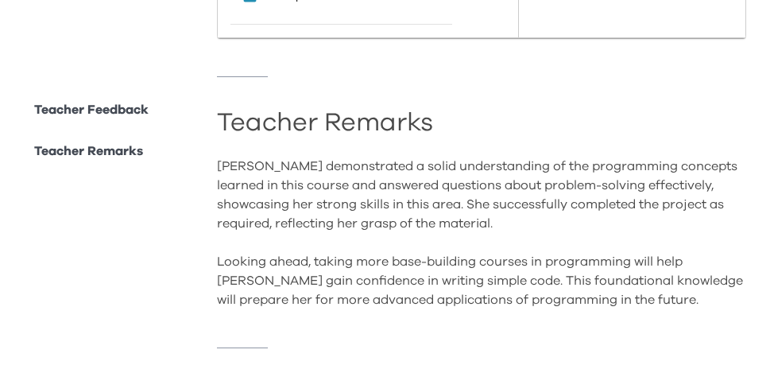
click at [120, 137] on li "Teacher Feedback" at bounding box center [88, 119] width 121 height 38
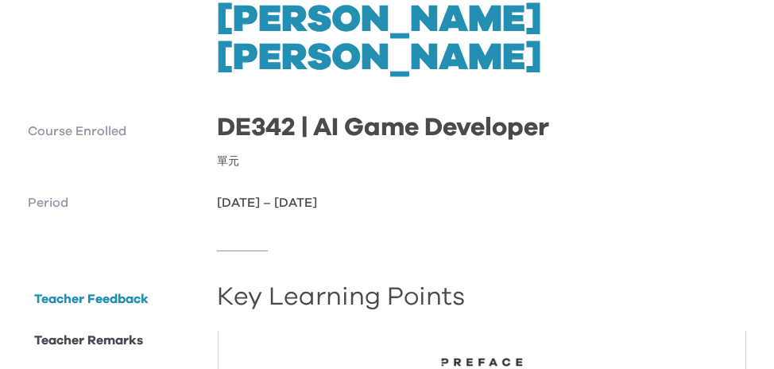
scroll to position [0, 0]
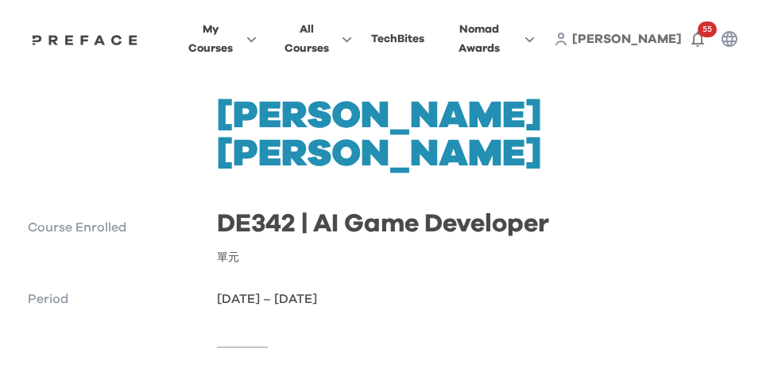
click at [623, 41] on div "[PERSON_NAME] 55" at bounding box center [650, 39] width 192 height 32
click at [623, 39] on div "[PERSON_NAME] 55" at bounding box center [650, 39] width 192 height 32
click at [637, 33] on span "[PERSON_NAME]" at bounding box center [627, 39] width 110 height 13
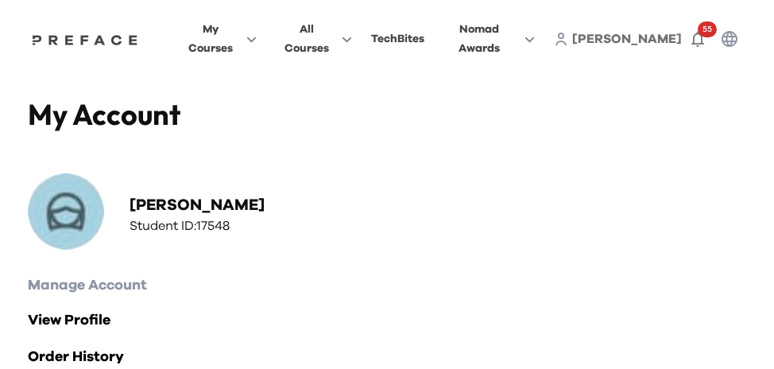
click at [563, 33] on circle at bounding box center [561, 35] width 5 height 5
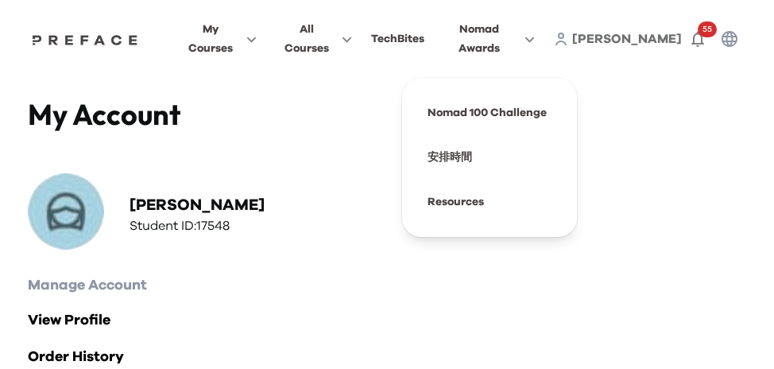
click at [540, 43] on button "Nomad Awards" at bounding box center [489, 39] width 101 height 40
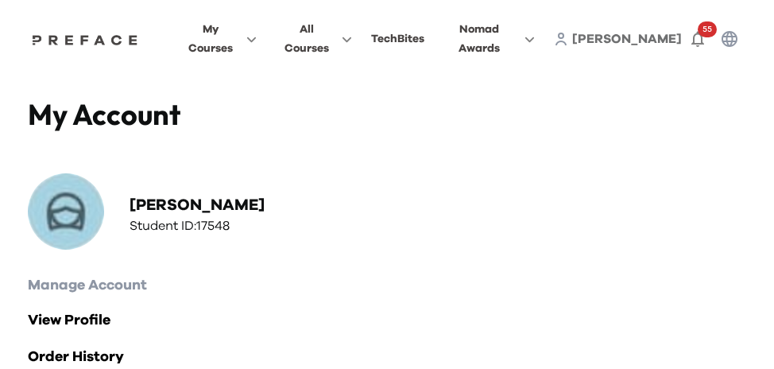
click at [734, 32] on icon "button" at bounding box center [729, 38] width 19 height 19
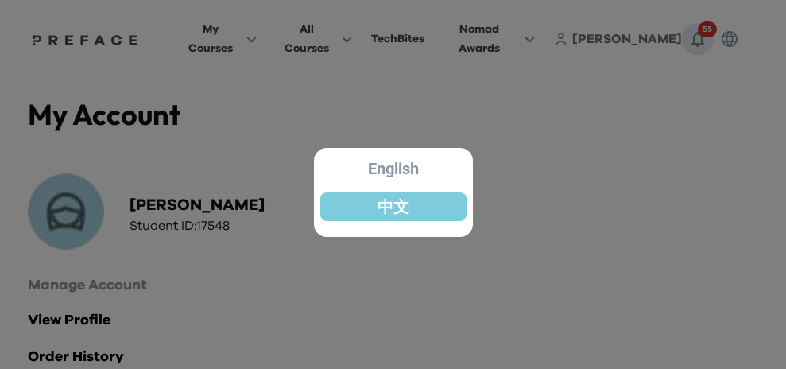
drag, startPoint x: 703, startPoint y: 155, endPoint x: 708, endPoint y: 46, distance: 109.0
click at [703, 153] on div at bounding box center [393, 184] width 786 height 369
